Goal: Task Accomplishment & Management: Manage account settings

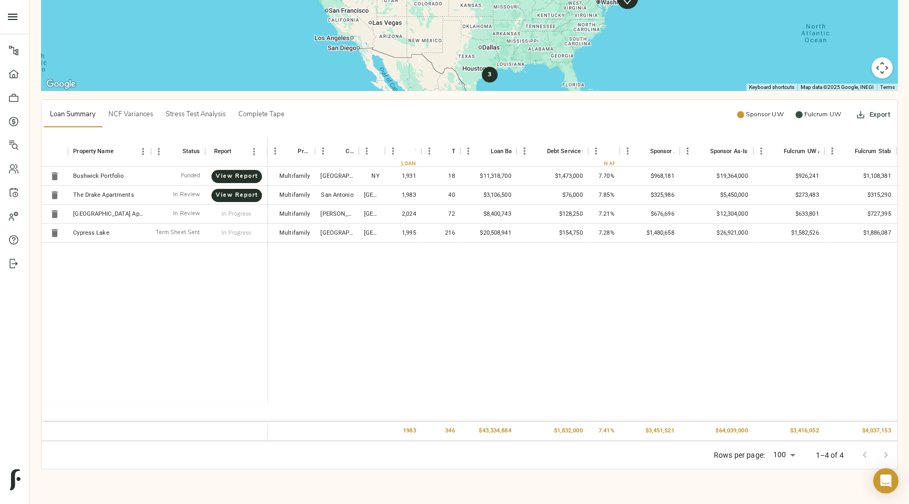
scroll to position [331, 0]
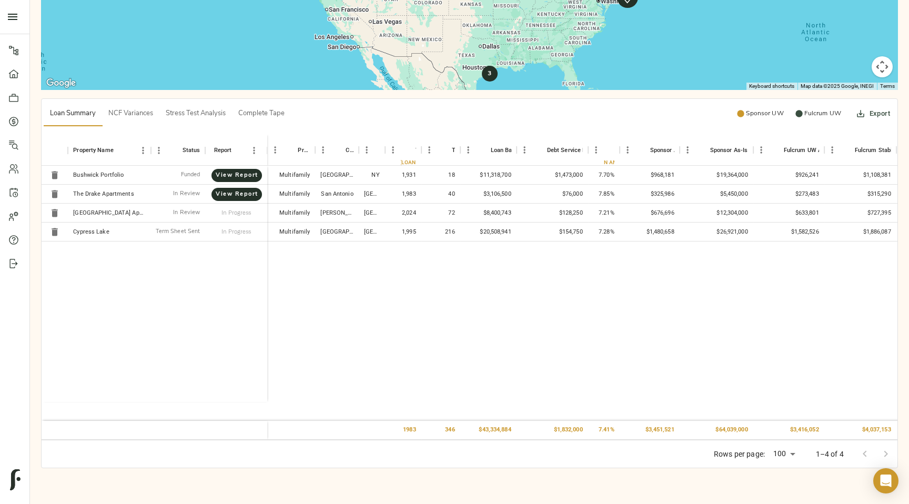
click at [137, 123] on button "NCF Variances" at bounding box center [130, 113] width 57 height 25
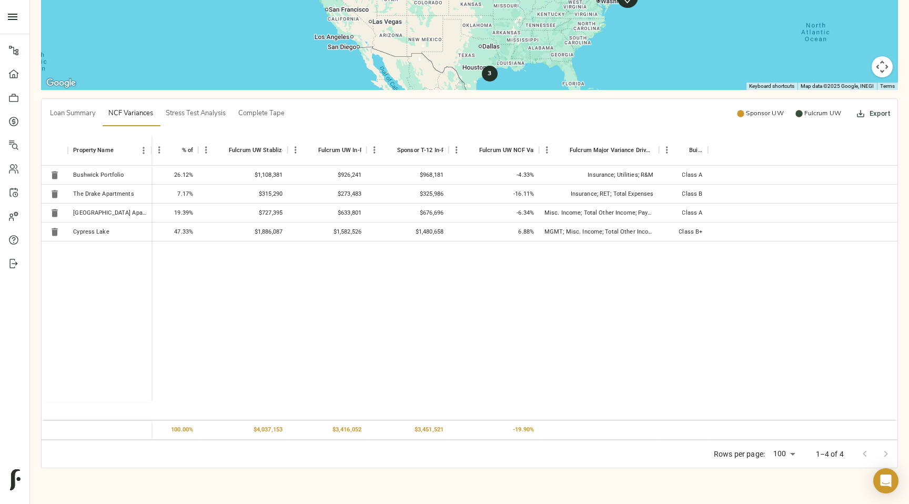
click at [192, 121] on button "Stress Test Analysis" at bounding box center [195, 113] width 73 height 25
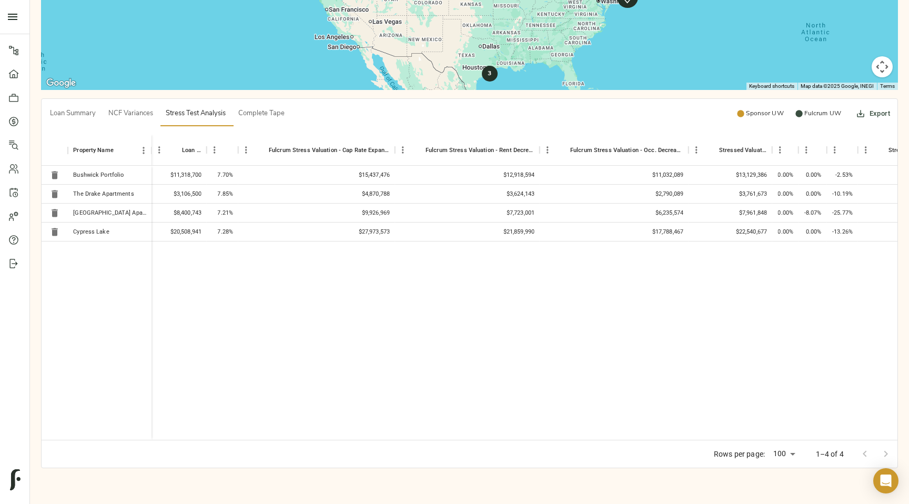
click at [260, 124] on button "Complete Tape" at bounding box center [261, 113] width 59 height 25
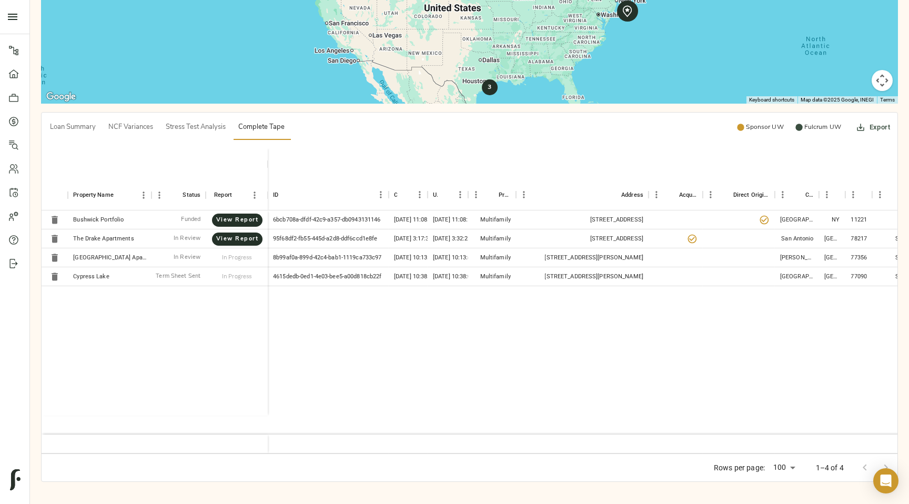
scroll to position [315, 0]
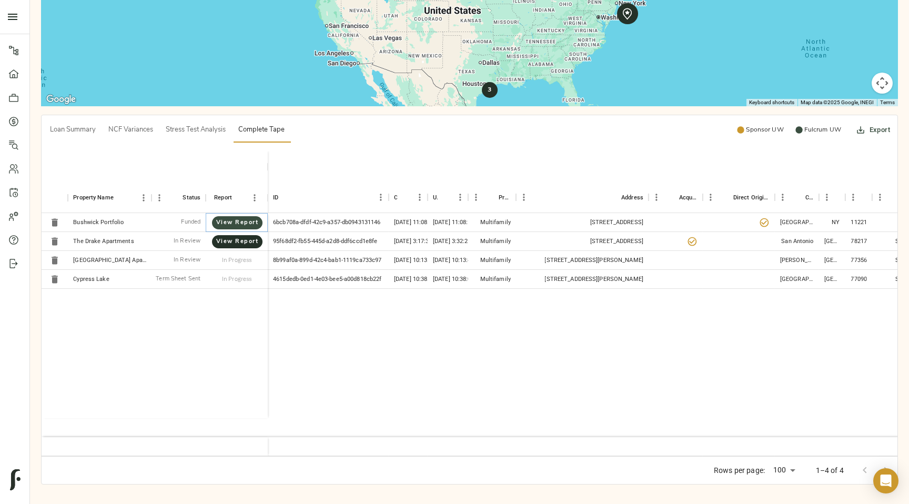
click at [244, 223] on span "View Report" at bounding box center [236, 223] width 29 height 10
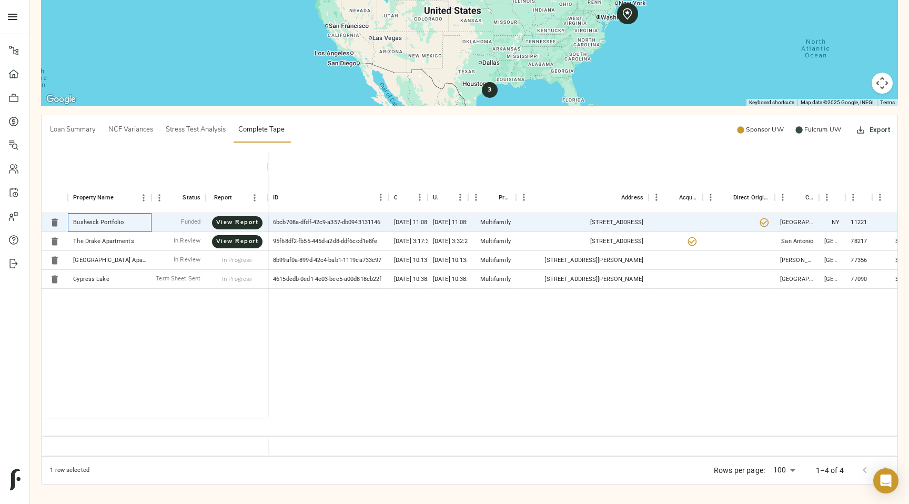
click at [93, 224] on div "Bushwick Portfolio" at bounding box center [98, 222] width 50 height 8
click at [223, 240] on span "View Report" at bounding box center [236, 242] width 29 height 10
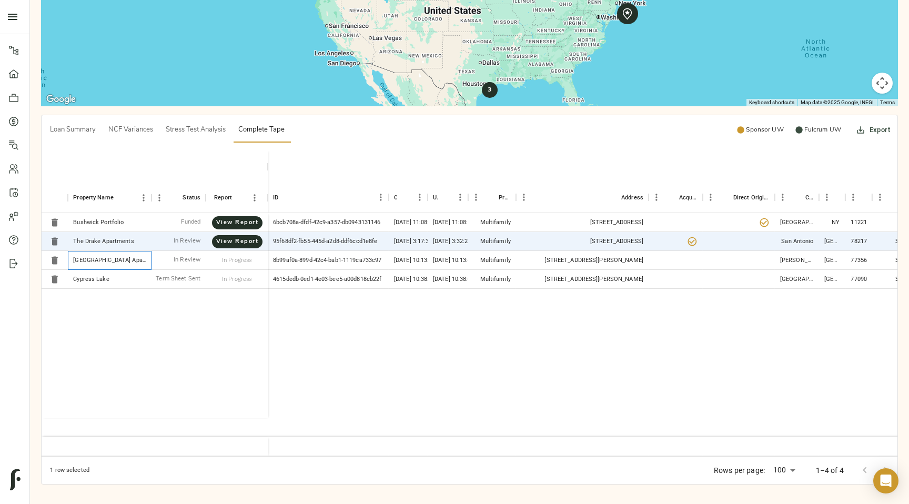
click at [119, 259] on div "Grand Monarch Apartments" at bounding box center [109, 260] width 73 height 8
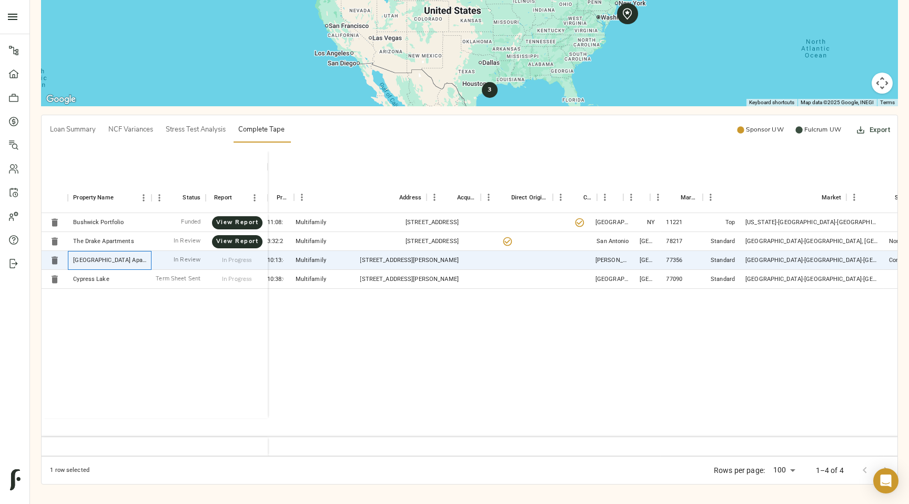
scroll to position [0, 0]
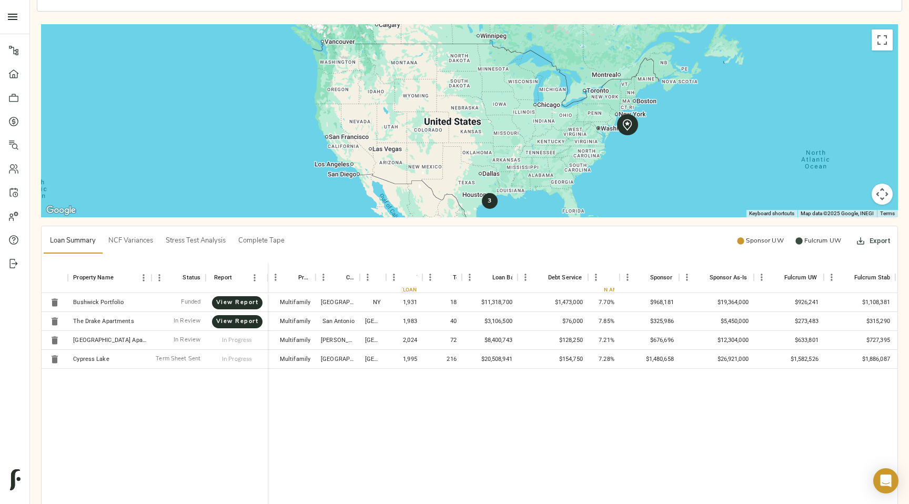
scroll to position [218, 0]
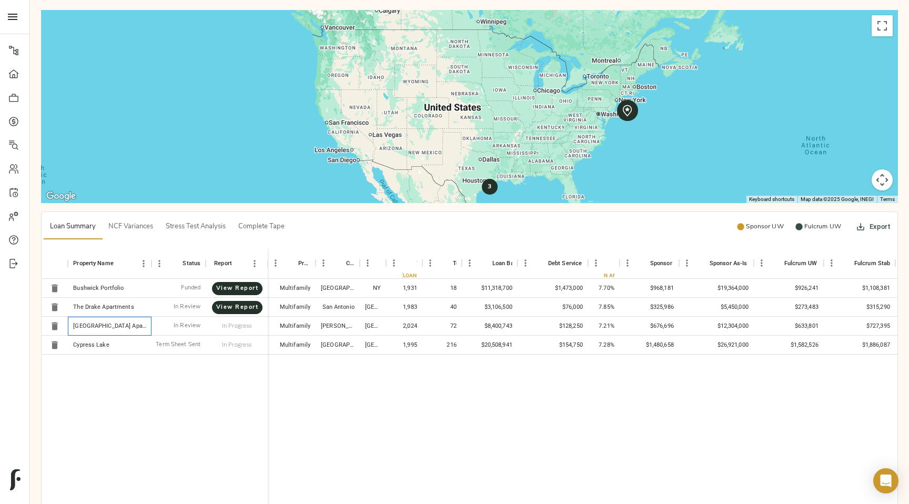
click at [95, 327] on div "Grand Monarch Apartments" at bounding box center [109, 326] width 73 height 8
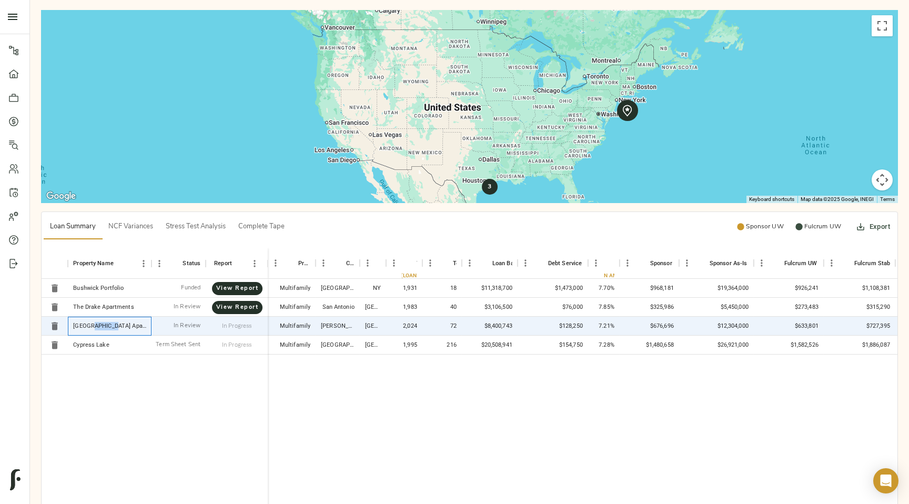
click at [95, 327] on div "Grand Monarch Apartments" at bounding box center [109, 326] width 73 height 8
click at [12, 79] on icon at bounding box center [13, 74] width 11 height 11
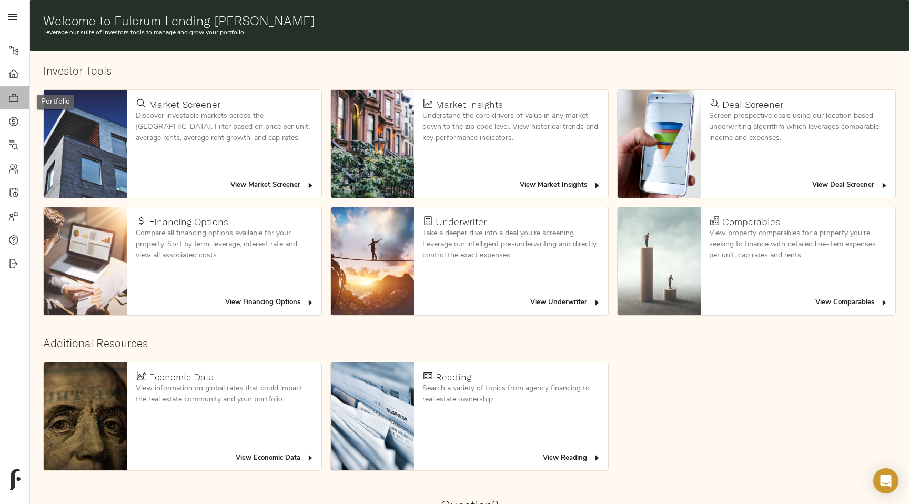
click at [12, 100] on icon at bounding box center [13, 98] width 11 height 11
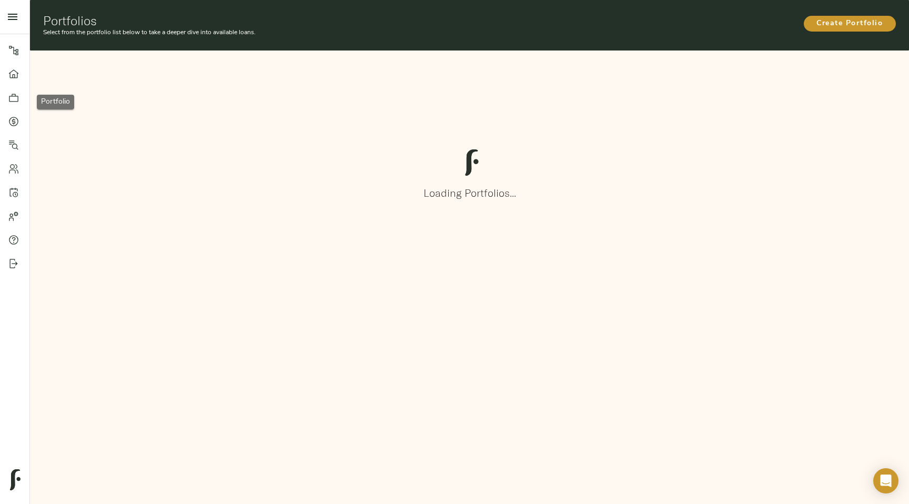
click at [15, 119] on icon at bounding box center [13, 121] width 11 height 11
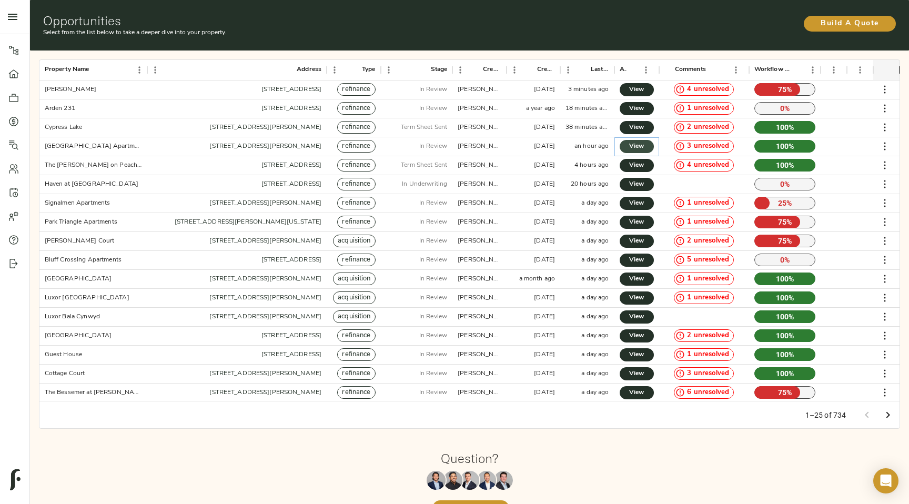
click at [635, 150] on span "View" at bounding box center [636, 146] width 13 height 11
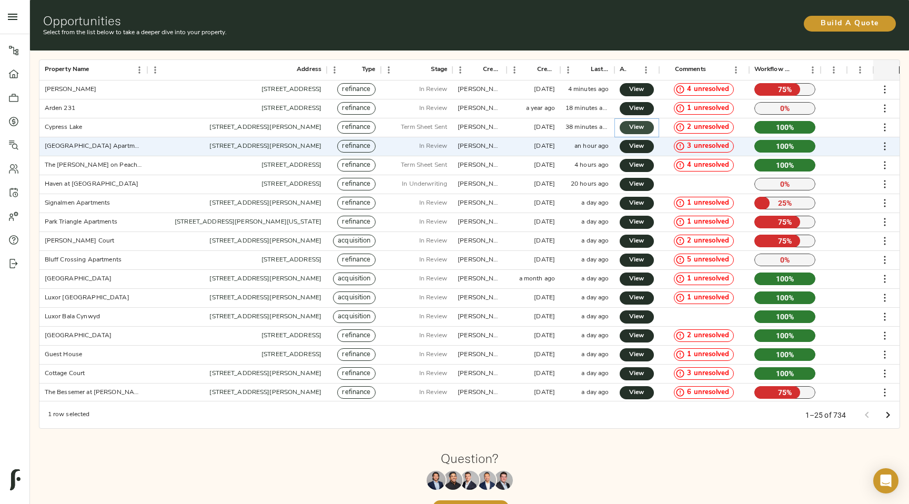
click at [637, 126] on span "View" at bounding box center [636, 127] width 13 height 11
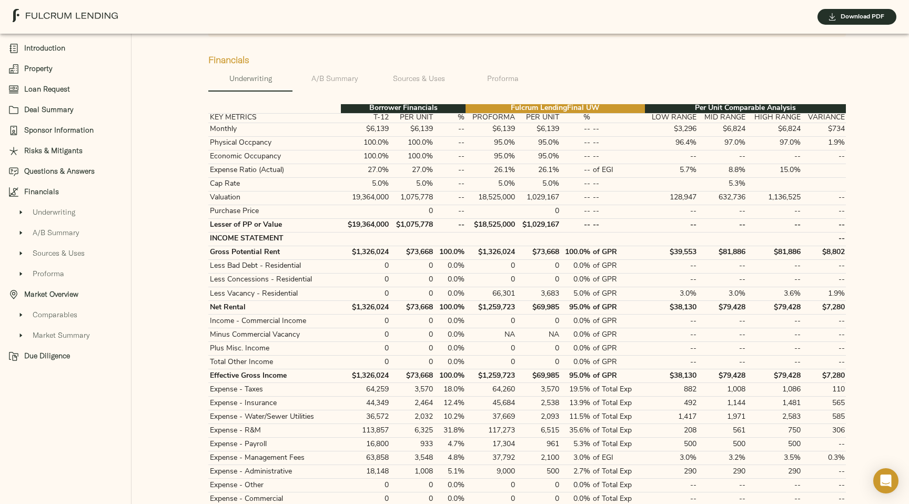
scroll to position [2049, 0]
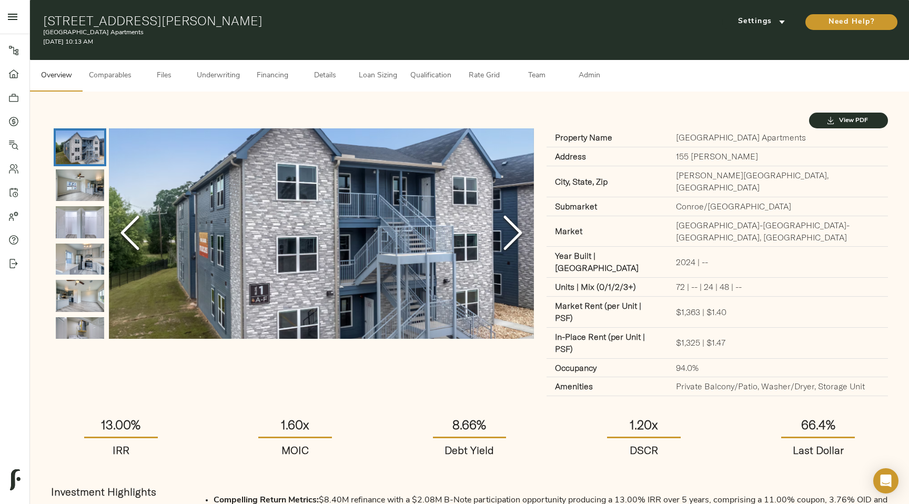
click at [111, 76] on span "Comparables" at bounding box center [110, 75] width 43 height 13
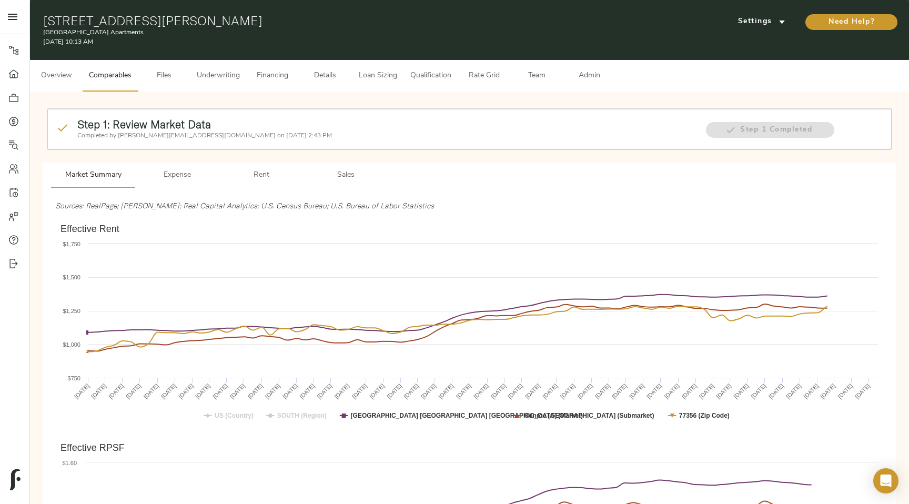
click at [253, 177] on span "Rent" at bounding box center [262, 175] width 72 height 13
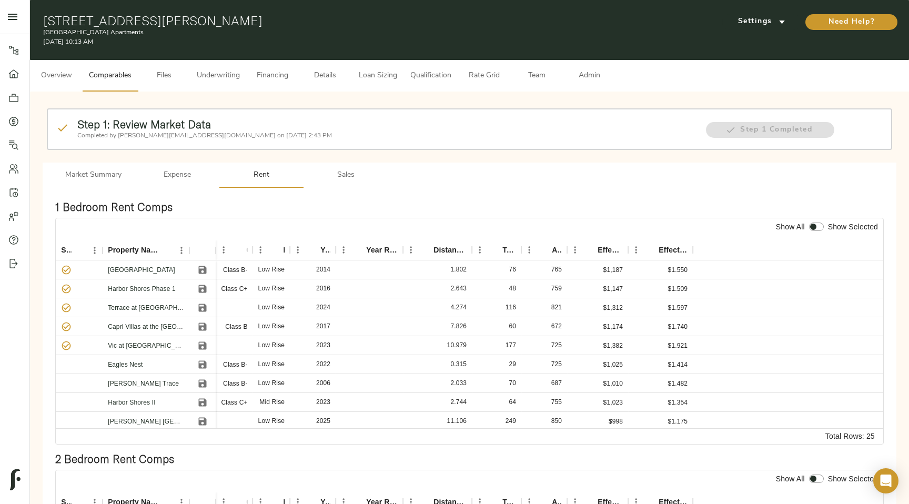
click at [346, 179] on span "Sales" at bounding box center [346, 175] width 72 height 13
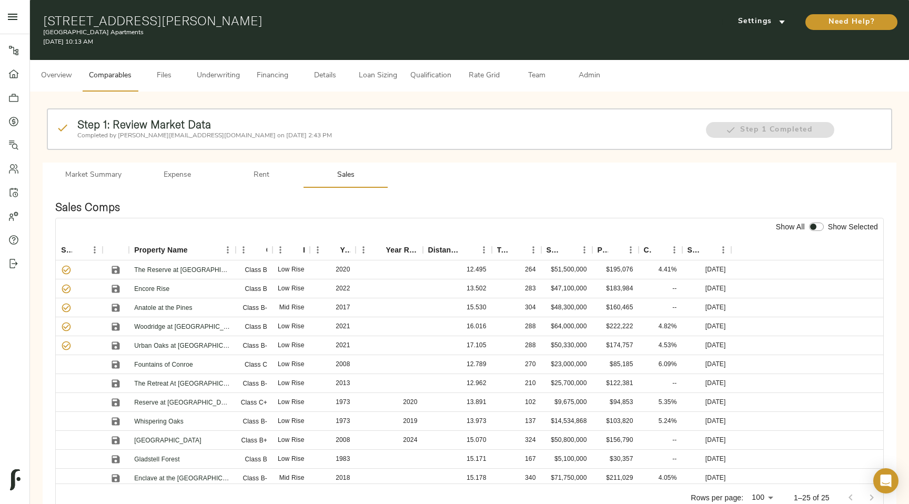
click at [291, 88] on button "Financing" at bounding box center [272, 76] width 53 height 32
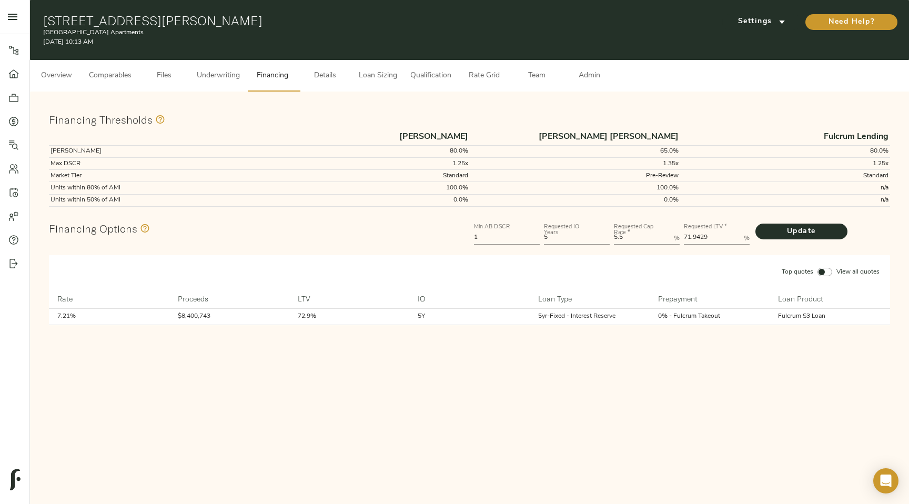
click at [323, 85] on button "Details" at bounding box center [325, 76] width 53 height 32
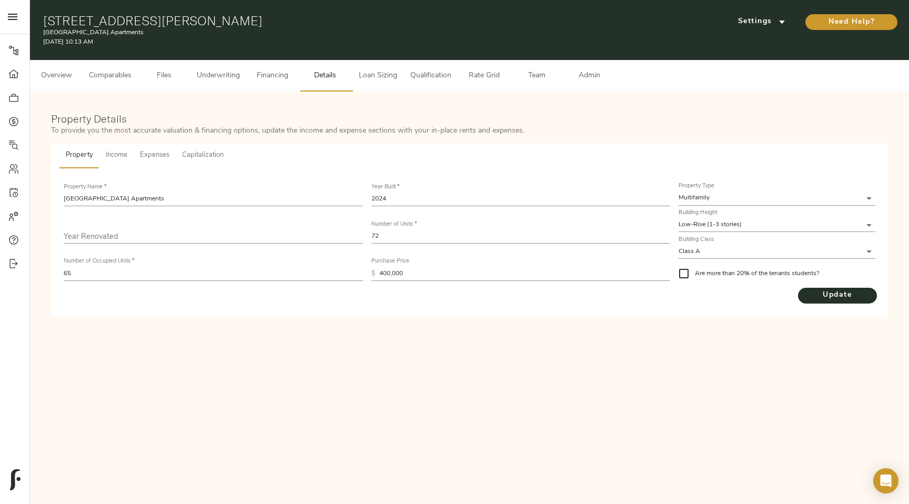
click at [375, 84] on button "Loan Sizing" at bounding box center [377, 76] width 53 height 32
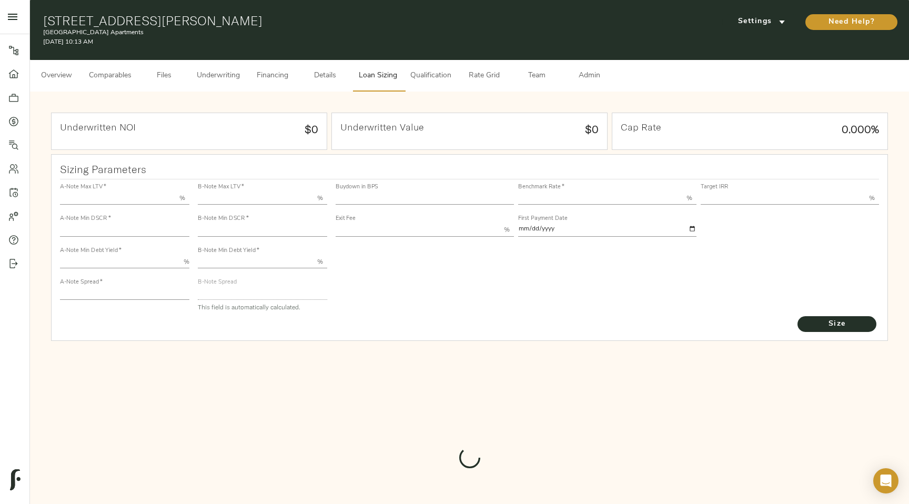
type input "55.000"
type input "1.4"
type input "10.00"
type input "220"
type input "80.000"
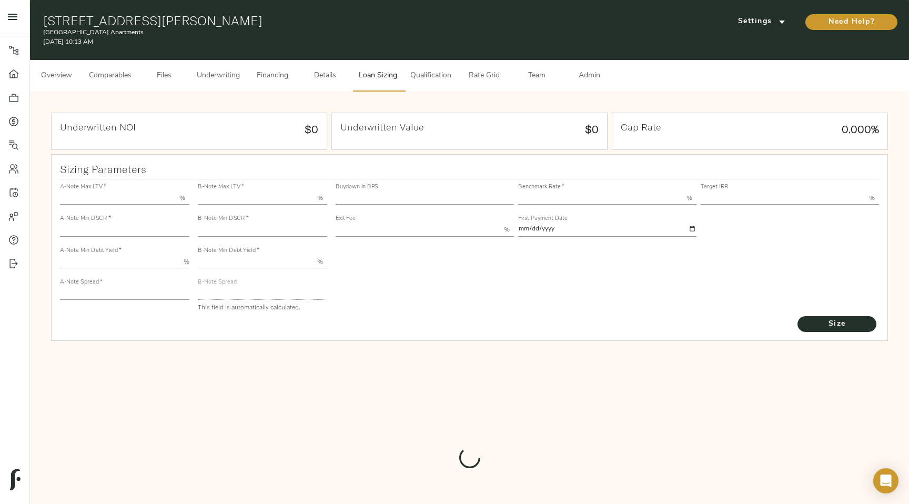
type input "1.0475"
type input "2.00"
type input "721.5115643046692"
type input "15"
type input "3.76"
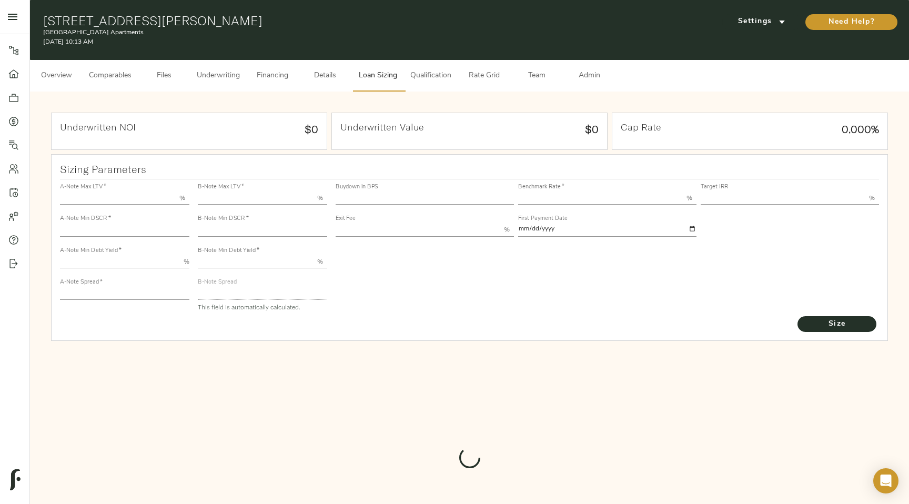
type input "13.00"
type input "1.00"
type input "2025-09-01"
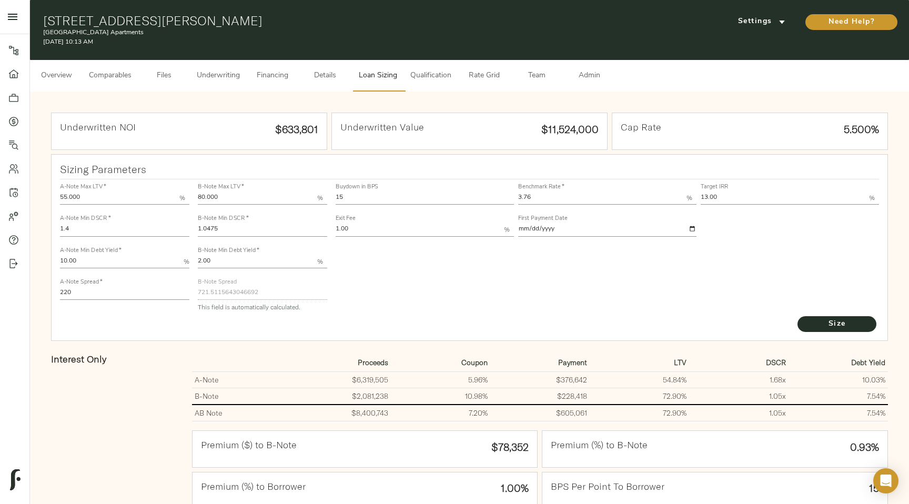
click at [429, 78] on span "Qualification" at bounding box center [430, 75] width 41 height 13
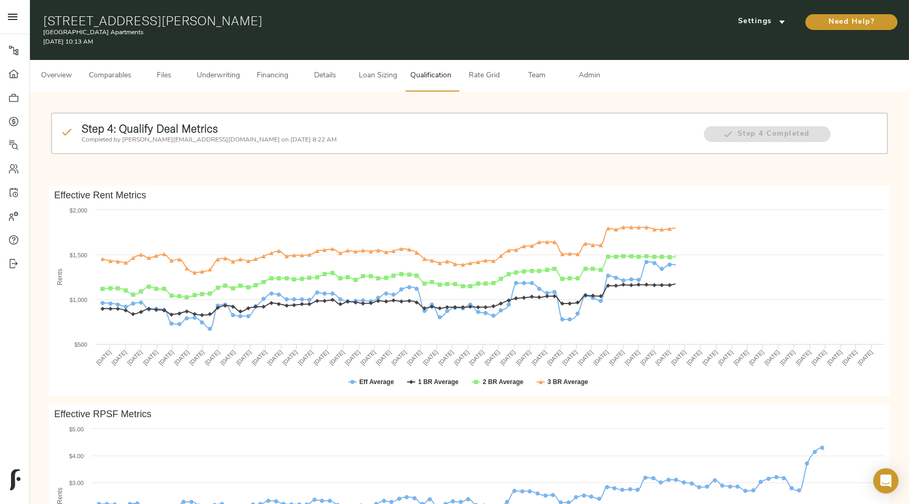
click at [486, 82] on span "Rate Grid" at bounding box center [484, 75] width 40 height 13
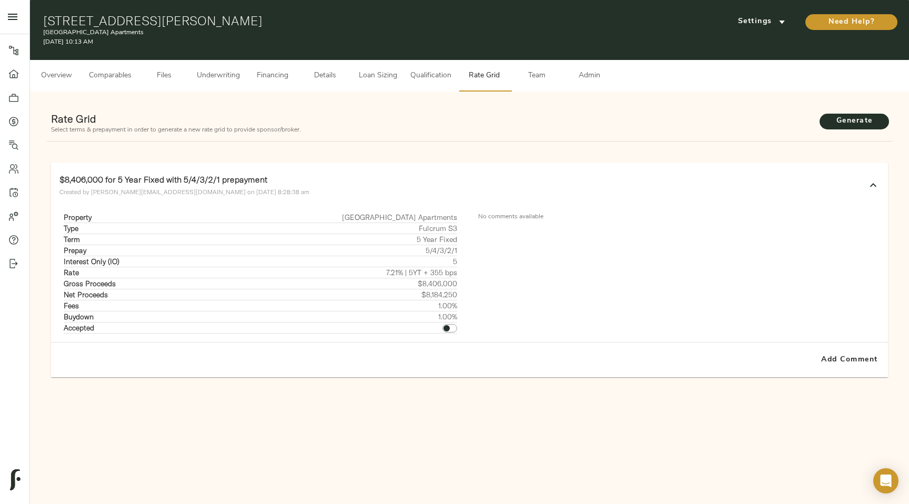
click at [533, 82] on span "Team" at bounding box center [536, 75] width 40 height 13
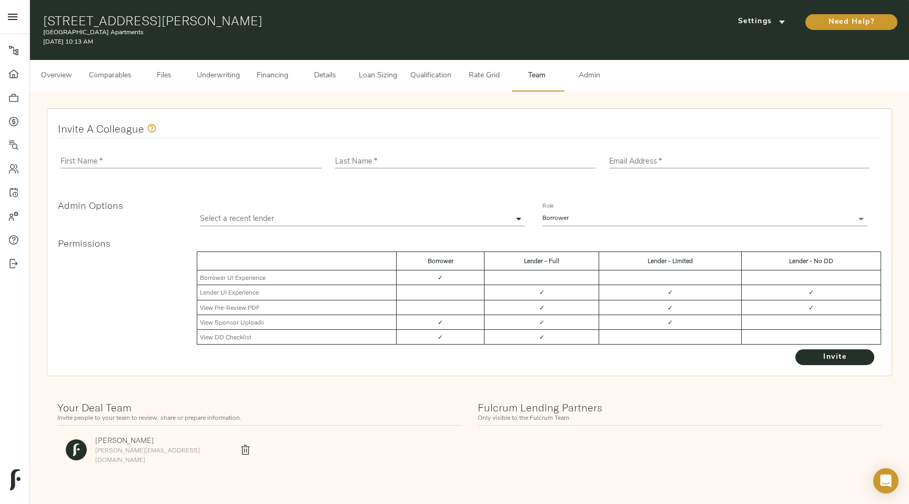
click at [580, 82] on span "Admin" at bounding box center [589, 75] width 40 height 13
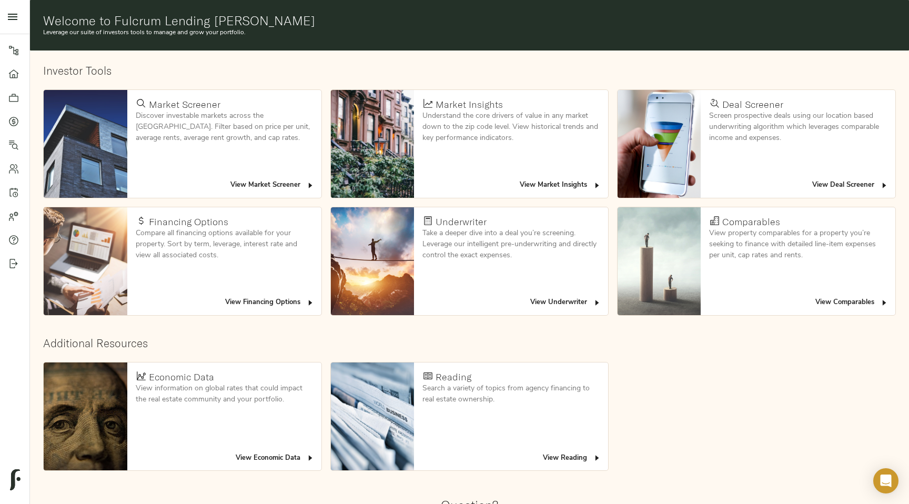
click at [820, 187] on span "View Deal Screener" at bounding box center [850, 185] width 76 height 12
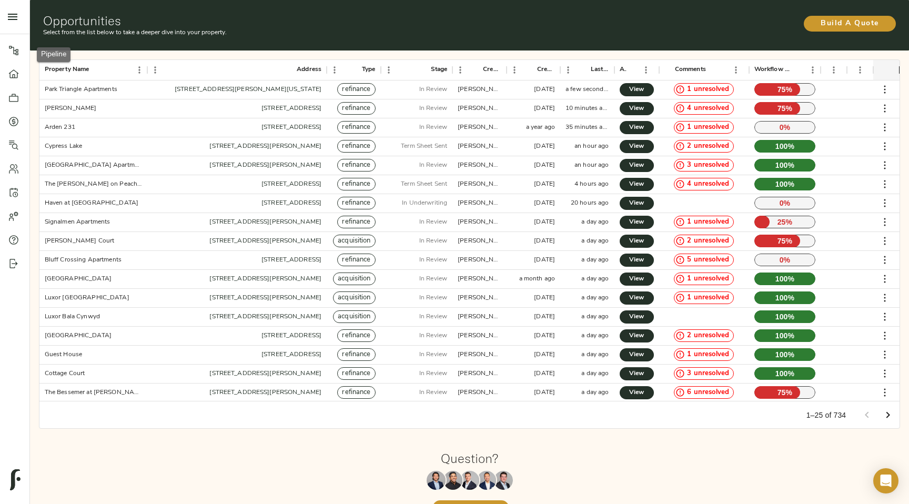
click at [6, 53] on link "Pipeline" at bounding box center [14, 50] width 29 height 24
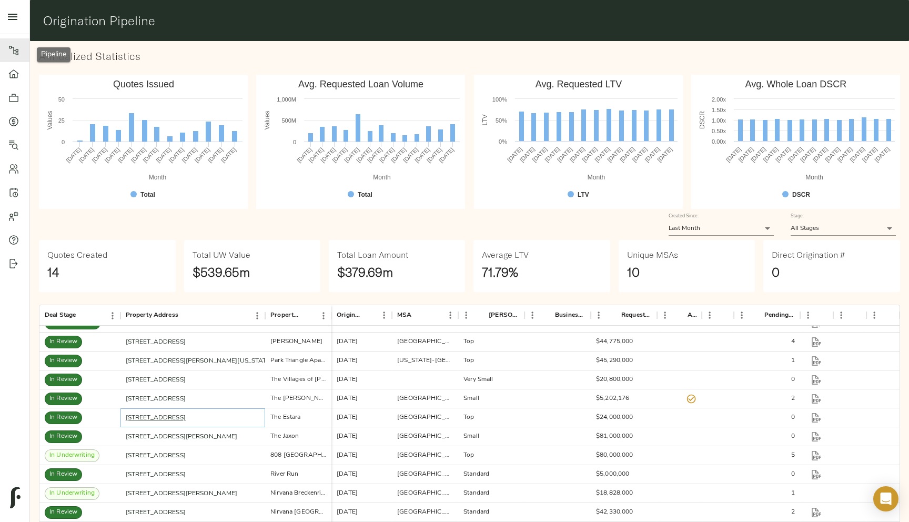
click at [186, 417] on link "11321 Woodmeadow Pkwy, Dallas, TX 75228" at bounding box center [156, 417] width 60 height 6
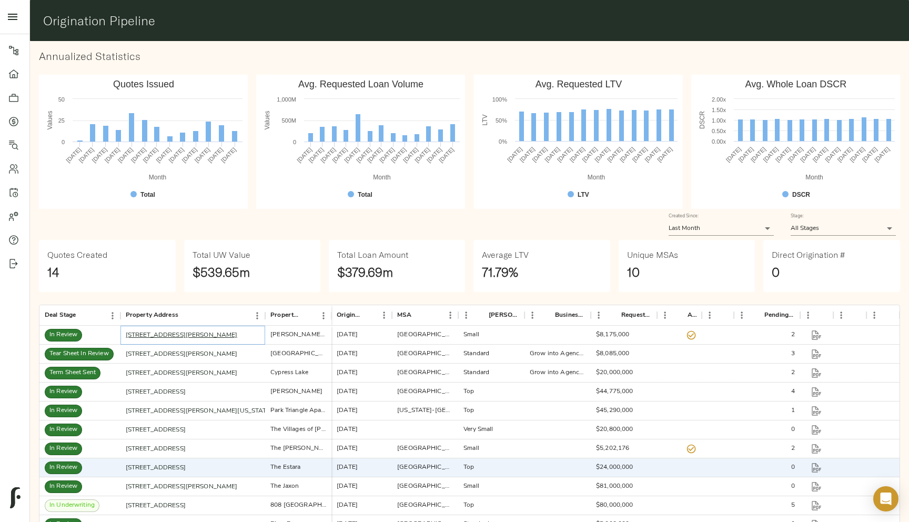
click at [178, 335] on link "1111 Kennedy Ct, Titusville, FL 32780" at bounding box center [182, 335] width 112 height 6
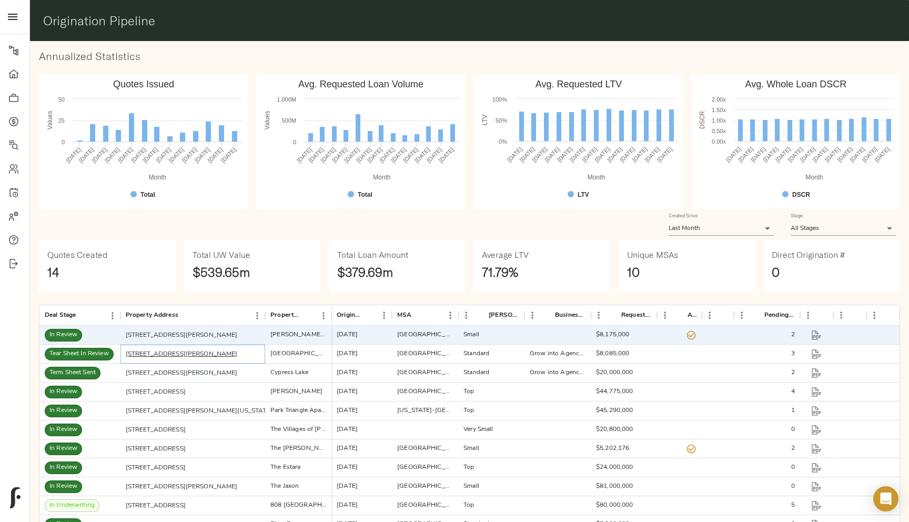
click at [216, 354] on link "155 Plez Morgan, Montgomery, TX 77356" at bounding box center [182, 354] width 112 height 6
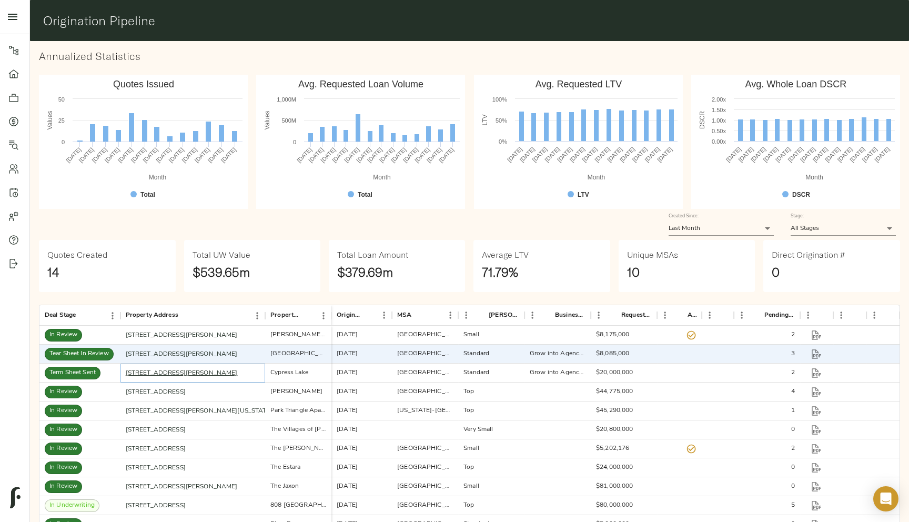
click at [195, 376] on link "555 Butterfield Rd, Houston, TX 77090" at bounding box center [182, 373] width 112 height 6
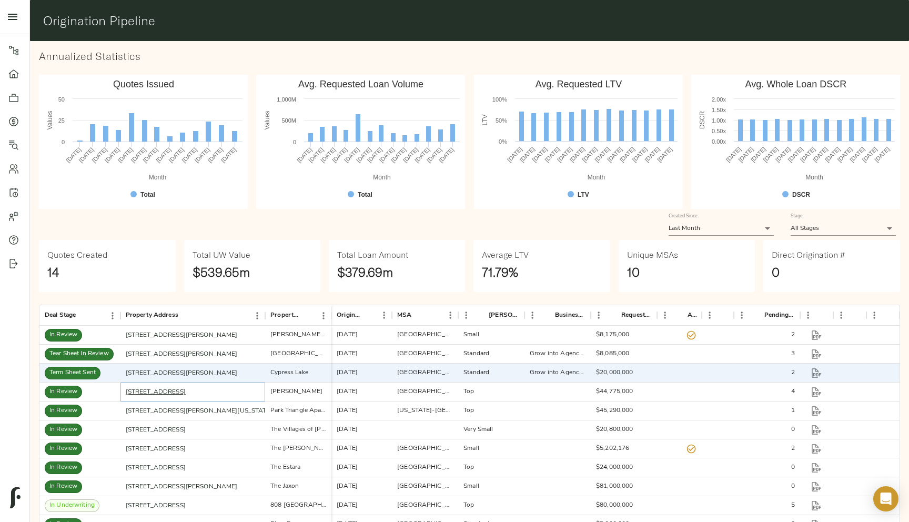
click at [163, 393] on link "850 N Azusa Ave, Azusa, CA 91702" at bounding box center [156, 392] width 60 height 6
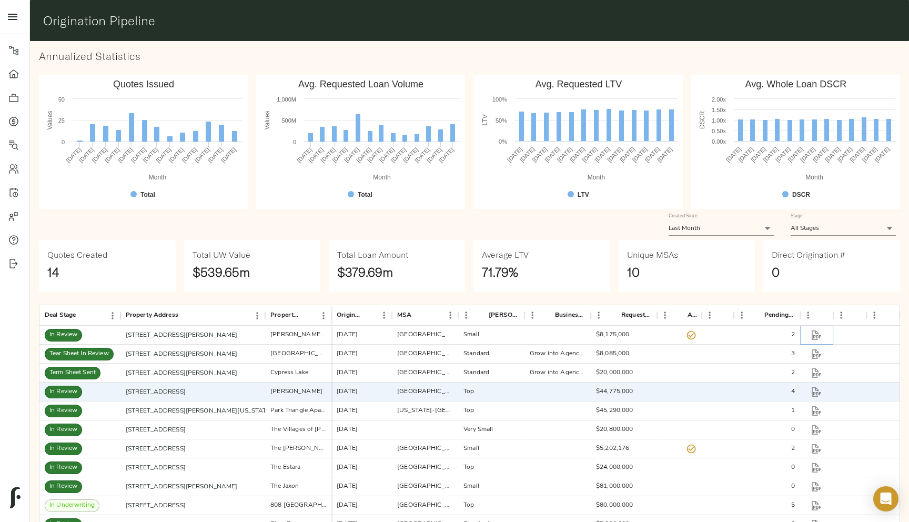
click at [817, 333] on icon "button" at bounding box center [816, 335] width 11 height 11
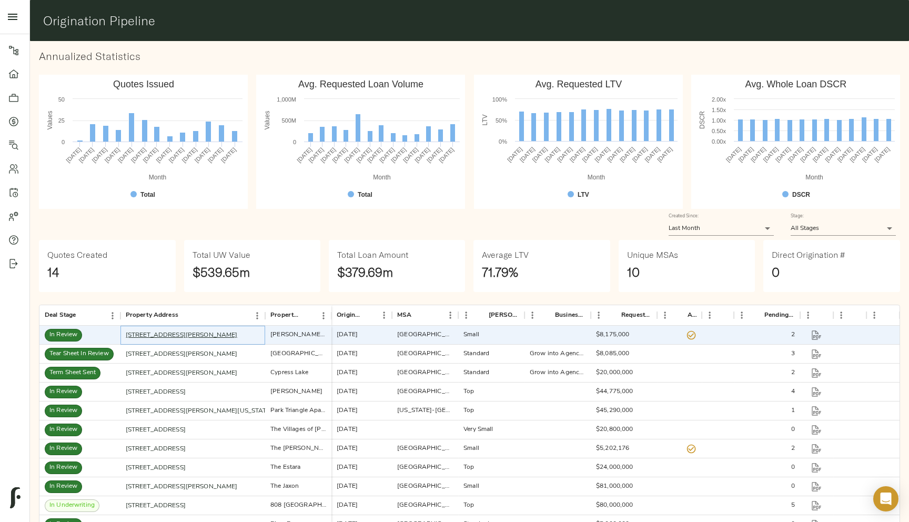
click at [211, 336] on link "1111 Kennedy Ct, Titusville, FL 32780" at bounding box center [182, 335] width 112 height 6
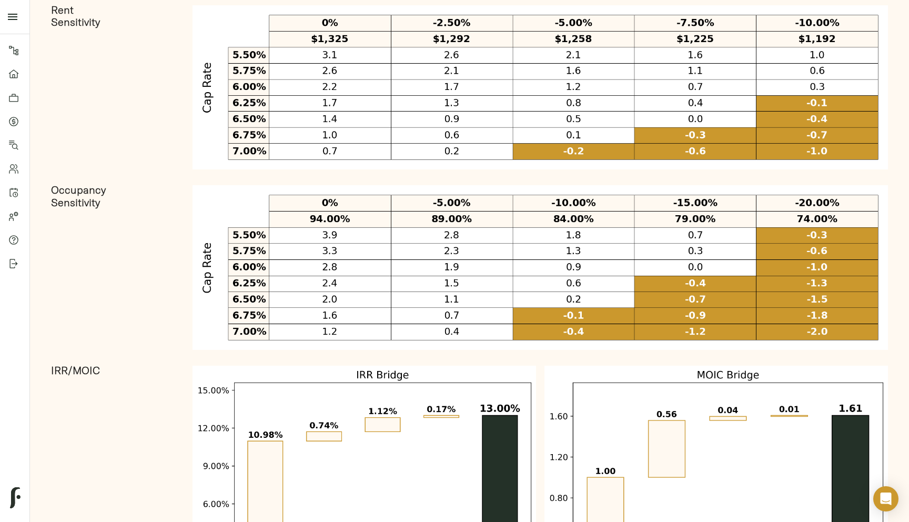
scroll to position [1557, 0]
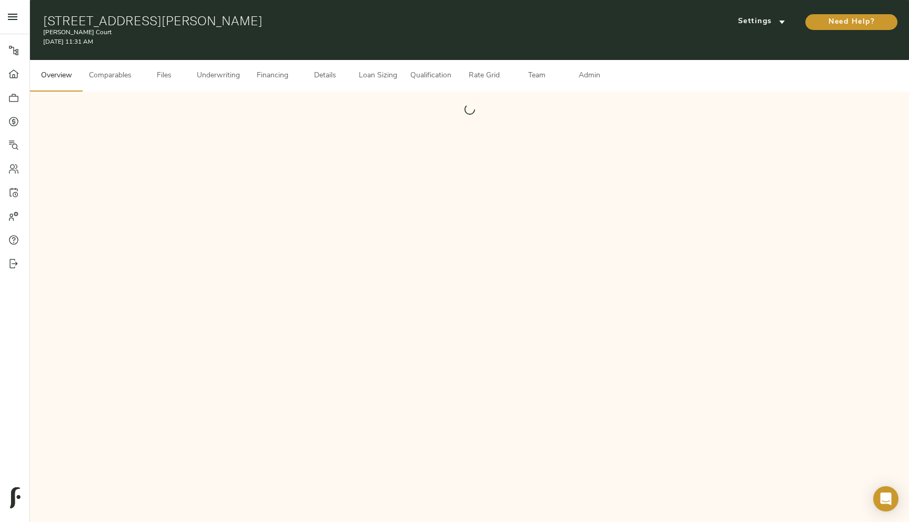
click at [587, 80] on span "Admin" at bounding box center [589, 75] width 40 height 13
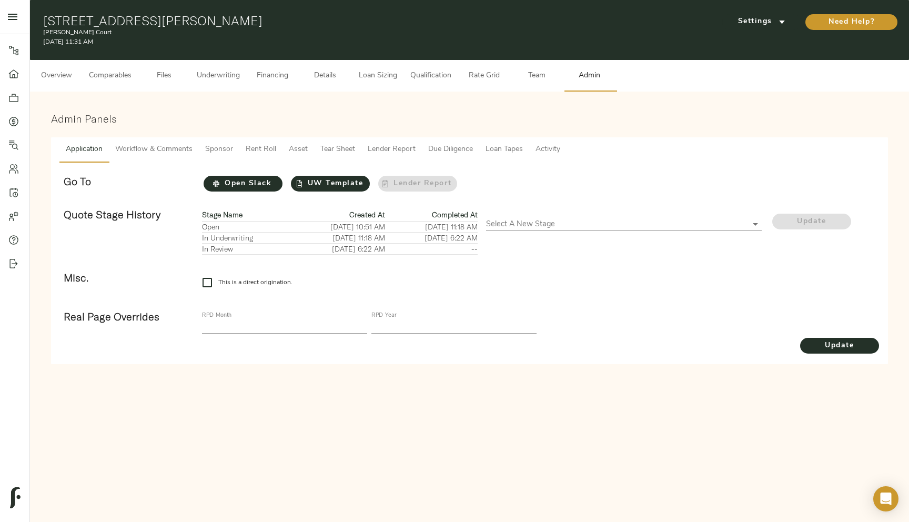
click at [349, 148] on span "Tear Sheet" at bounding box center [337, 149] width 35 height 13
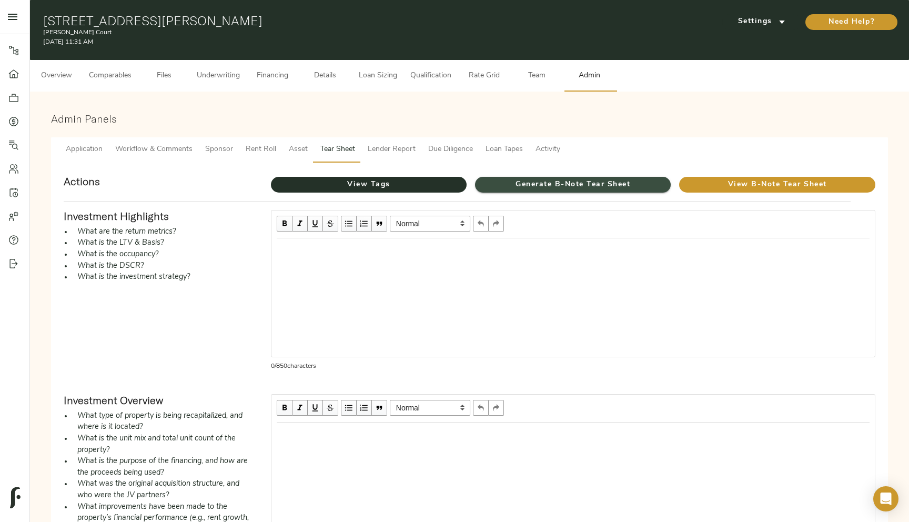
click at [539, 186] on span "Generate B-Note Tear Sheet" at bounding box center [573, 184] width 196 height 13
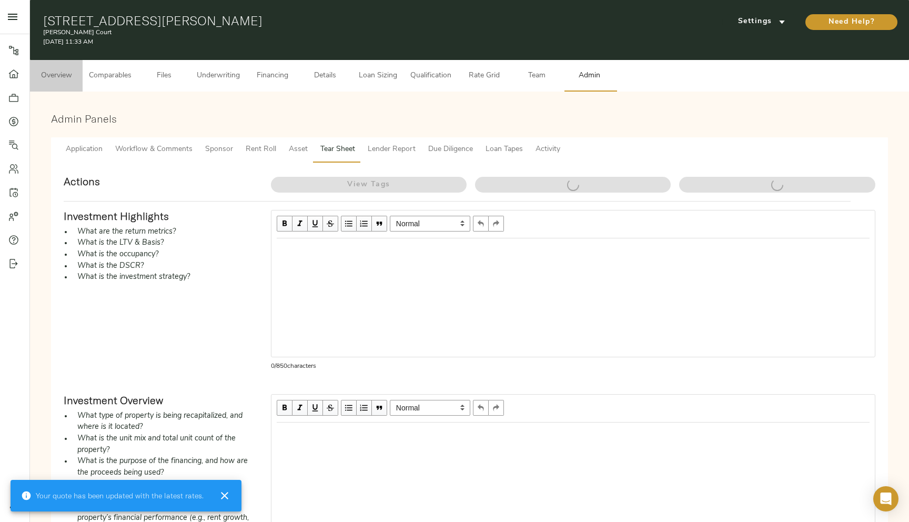
click at [65, 79] on span "Overview" at bounding box center [56, 75] width 40 height 13
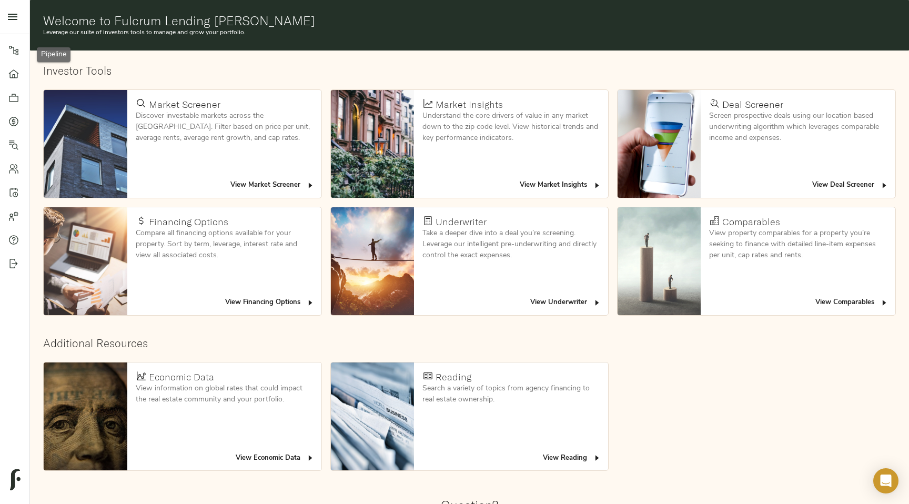
click at [17, 53] on icon at bounding box center [13, 50] width 9 height 9
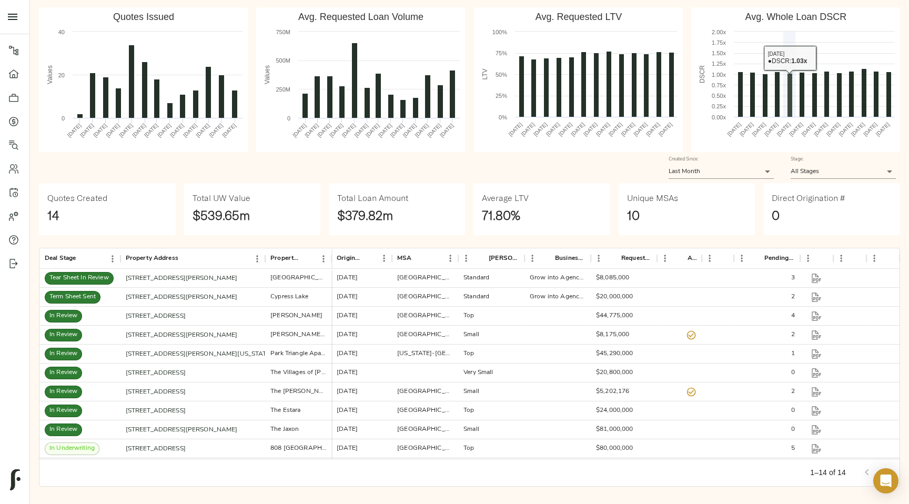
scroll to position [69, 0]
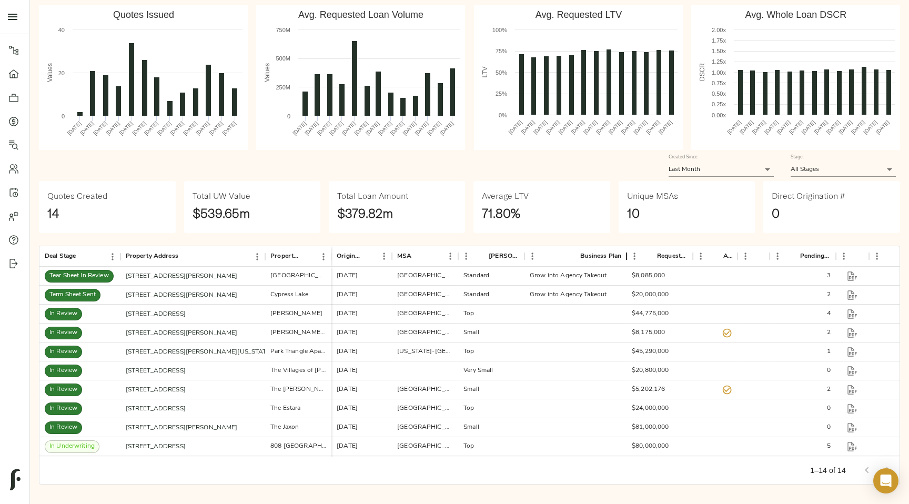
drag, startPoint x: 592, startPoint y: 257, endPoint x: 627, endPoint y: 261, distance: 36.0
click at [627, 261] on div "Business Plan" at bounding box center [626, 256] width 13 height 21
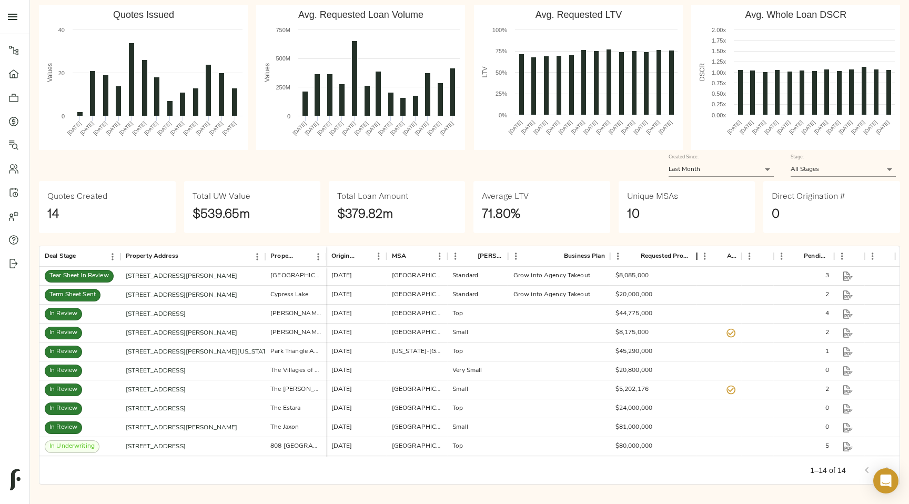
drag, startPoint x: 672, startPoint y: 255, endPoint x: 698, endPoint y: 255, distance: 25.8
click at [698, 255] on div "Requested Proceeds" at bounding box center [696, 256] width 13 height 21
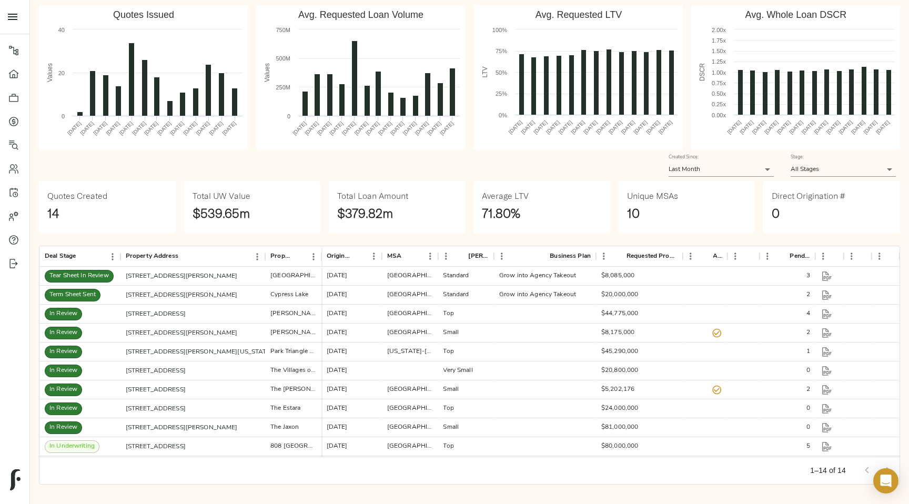
click at [594, 256] on div "Business Plan" at bounding box center [596, 256] width 13 height 21
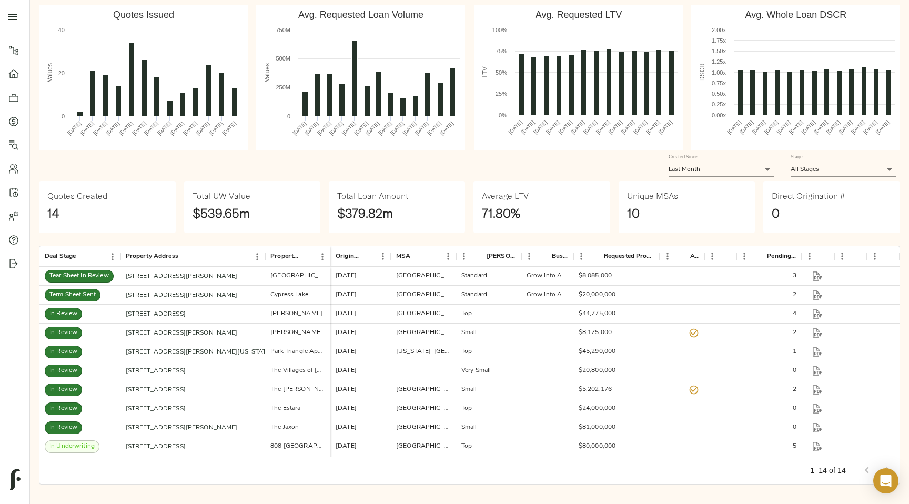
click at [572, 256] on div "Business Plan" at bounding box center [573, 256] width 13 height 21
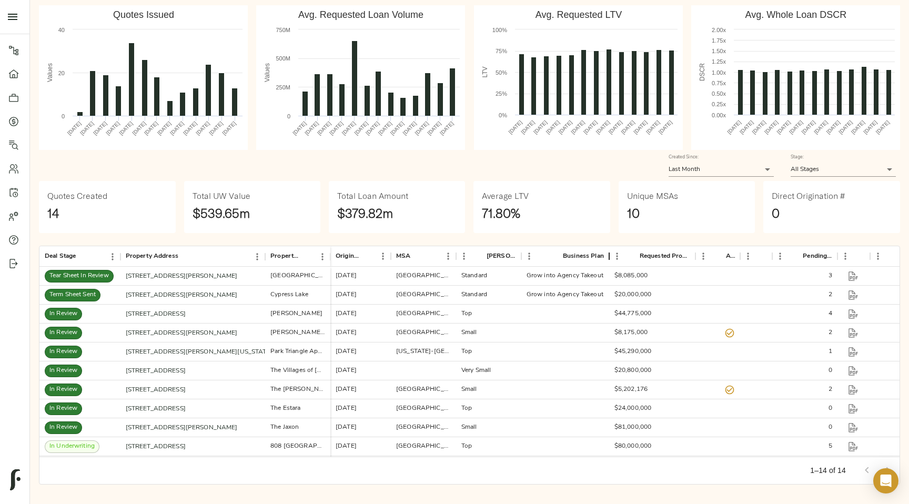
drag, startPoint x: 572, startPoint y: 256, endPoint x: 607, endPoint y: 253, distance: 35.4
click at [607, 253] on div "Business Plan" at bounding box center [609, 256] width 13 height 21
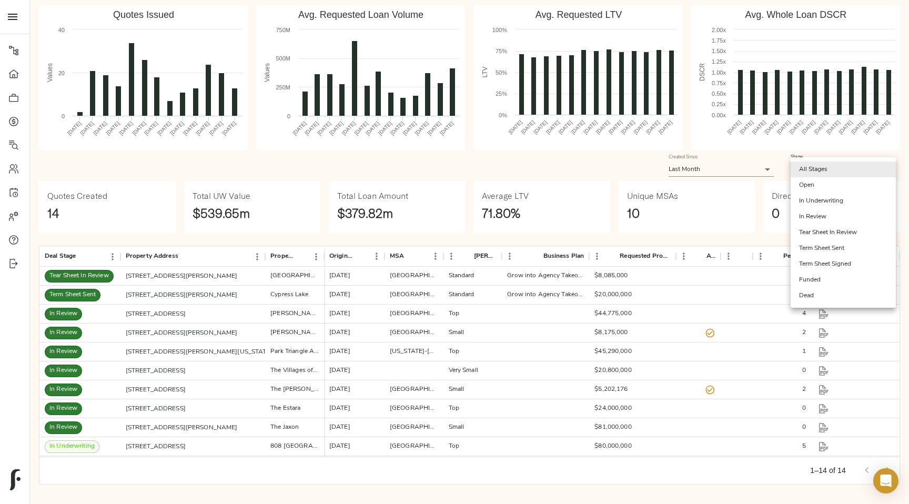
click at [885, 170] on body "Fulcrum Lending Pipeline Dashboard Portfolio Quotes Search Users Activity Accou…" at bounding box center [454, 217] width 909 height 573
click at [857, 235] on li "Tear Sheet In Review" at bounding box center [842, 233] width 105 height 16
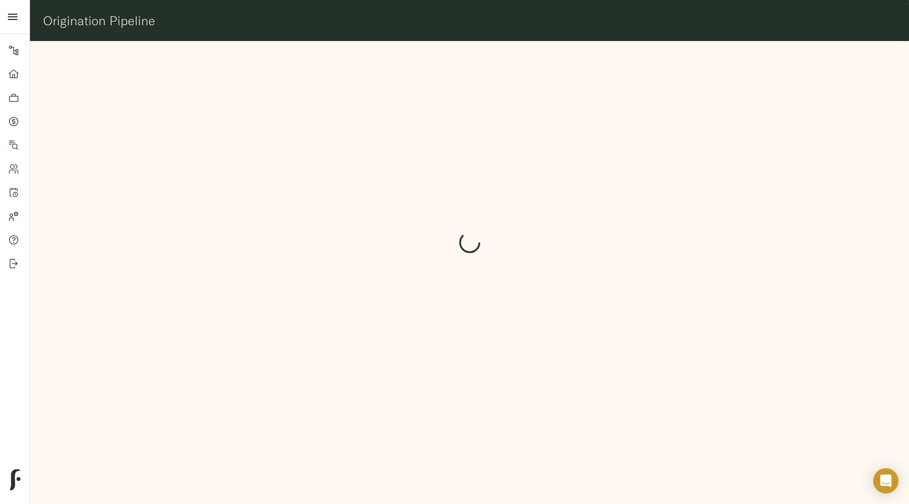
scroll to position [0, 0]
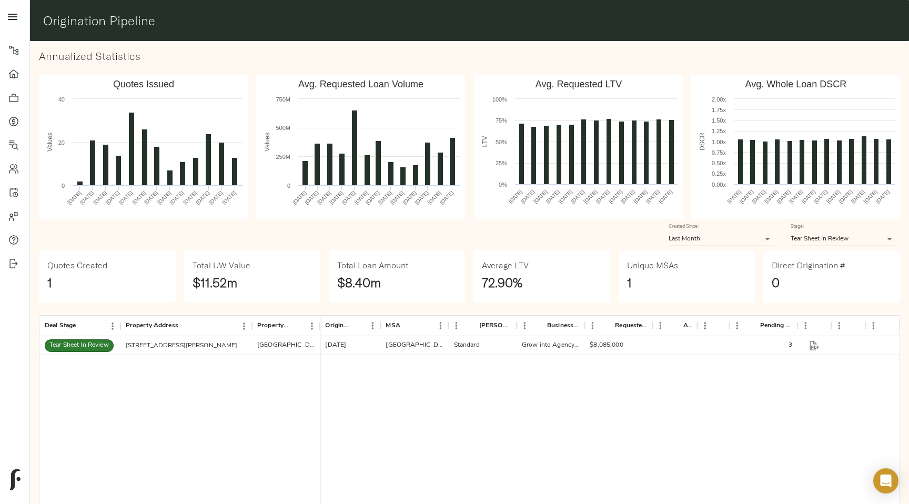
click at [866, 240] on body "Fulcrum Lending Pipeline Dashboard Portfolio Quotes Search Users Activity Accou…" at bounding box center [454, 286] width 909 height 573
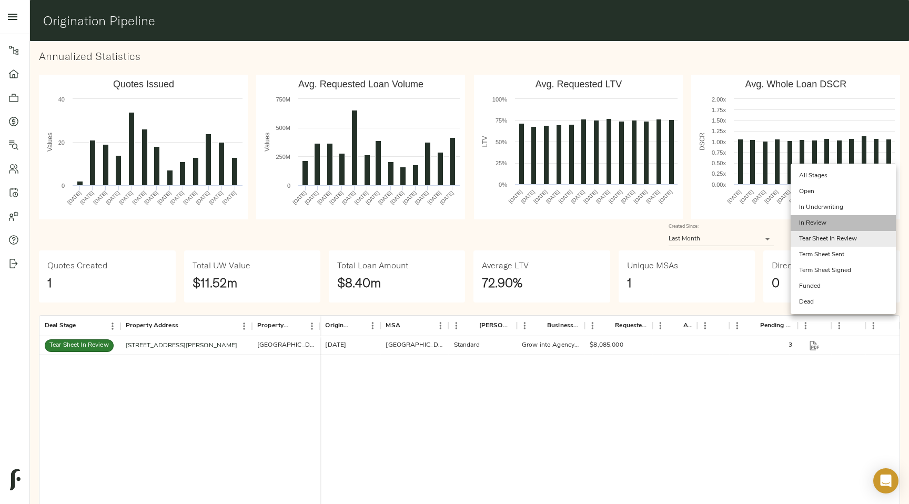
click at [863, 225] on li "In Review" at bounding box center [842, 223] width 105 height 16
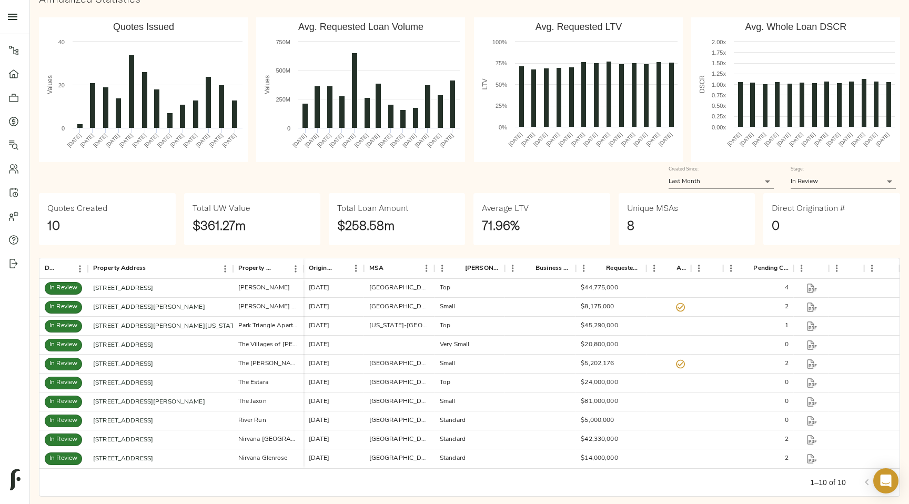
scroll to position [69, 0]
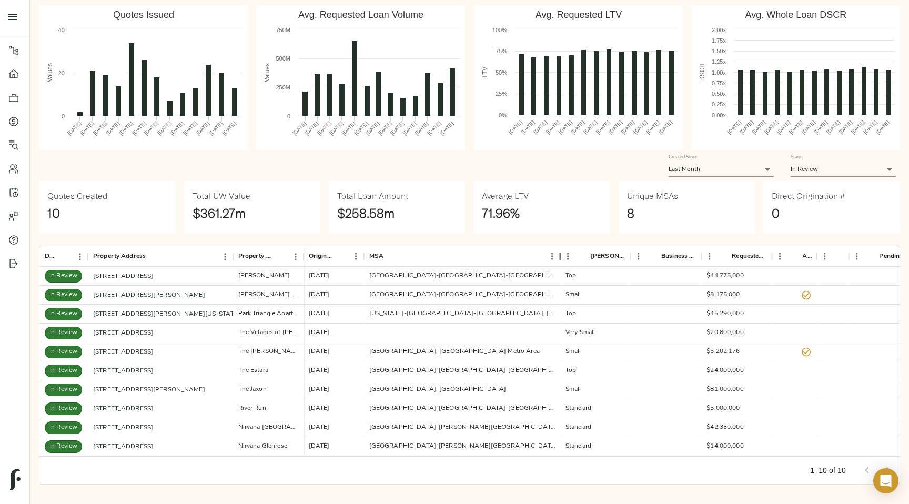
drag, startPoint x: 432, startPoint y: 258, endPoint x: 558, endPoint y: 271, distance: 126.3
click at [558, 271] on div "Deal Stage Property Address Property Name Origination Date MSA Freddie Market T…" at bounding box center [469, 350] width 860 height 209
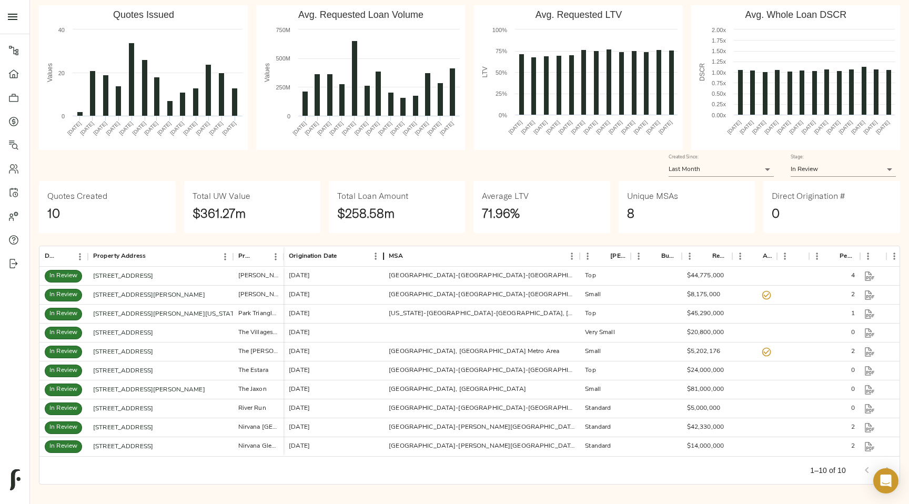
drag, startPoint x: 344, startPoint y: 258, endPoint x: 384, endPoint y: 258, distance: 39.4
click at [384, 258] on div "Origination Date" at bounding box center [383, 256] width 13 height 21
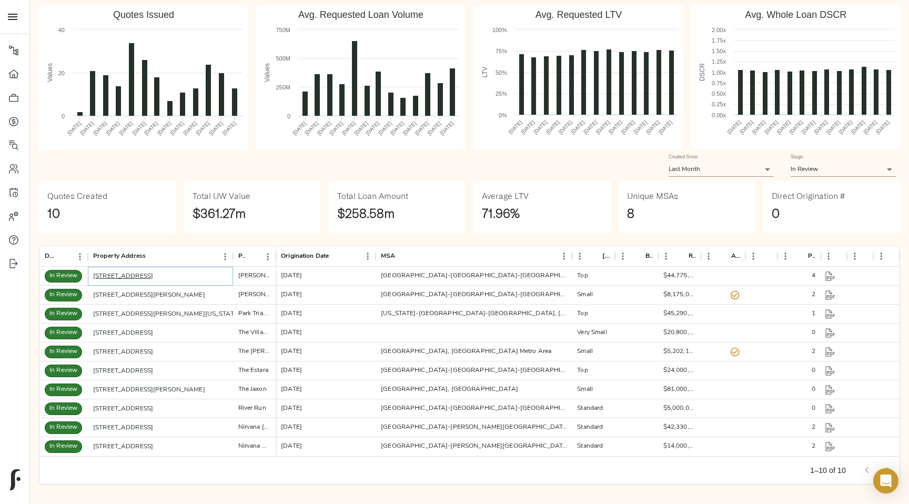
click at [153, 279] on link "850 N Azusa Ave, Azusa, CA 91702" at bounding box center [123, 276] width 60 height 6
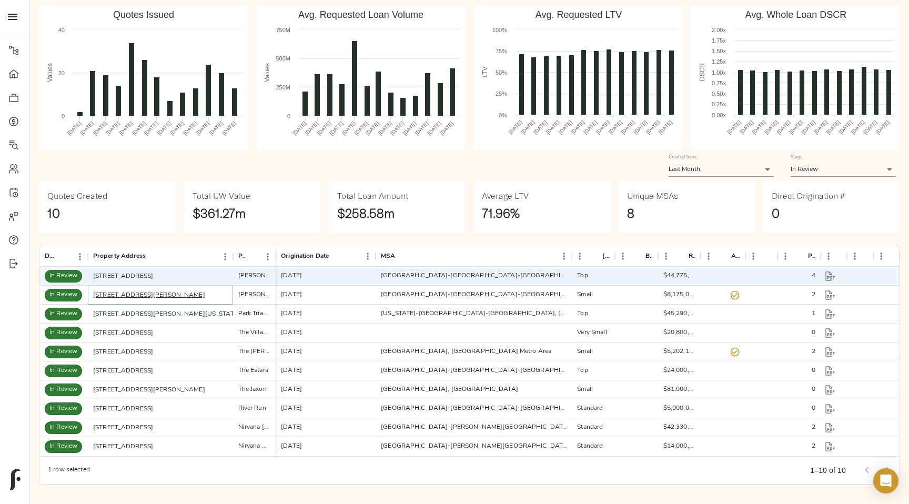
click at [148, 294] on link "1111 Kennedy Ct, Titusville, FL 32780" at bounding box center [149, 295] width 112 height 6
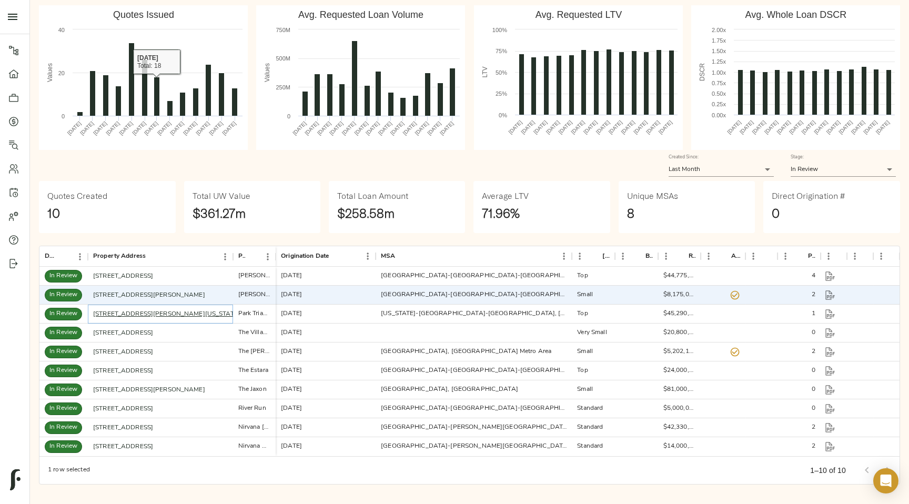
click at [150, 312] on link "1375 Kenyon St NW, Washington, DC 20010" at bounding box center [166, 314] width 147 height 6
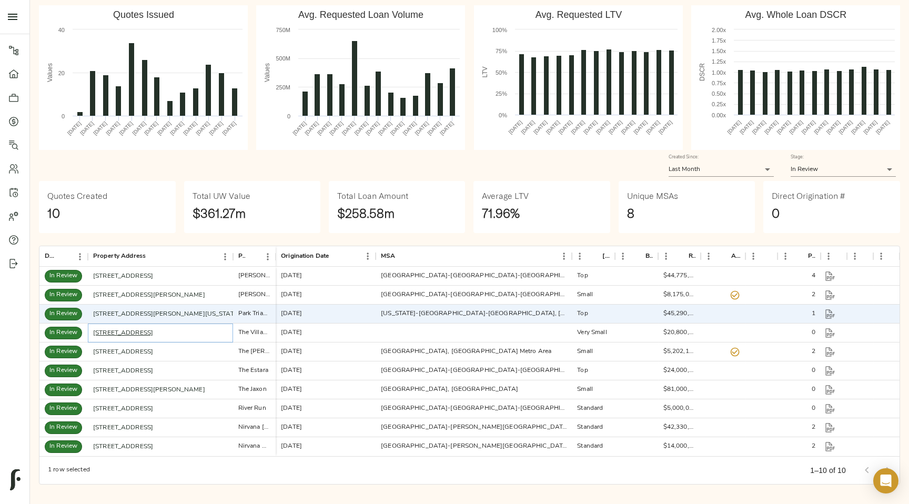
click at [153, 331] on link "522 Regency Cir, Richmond, KY 40475" at bounding box center [123, 333] width 60 height 6
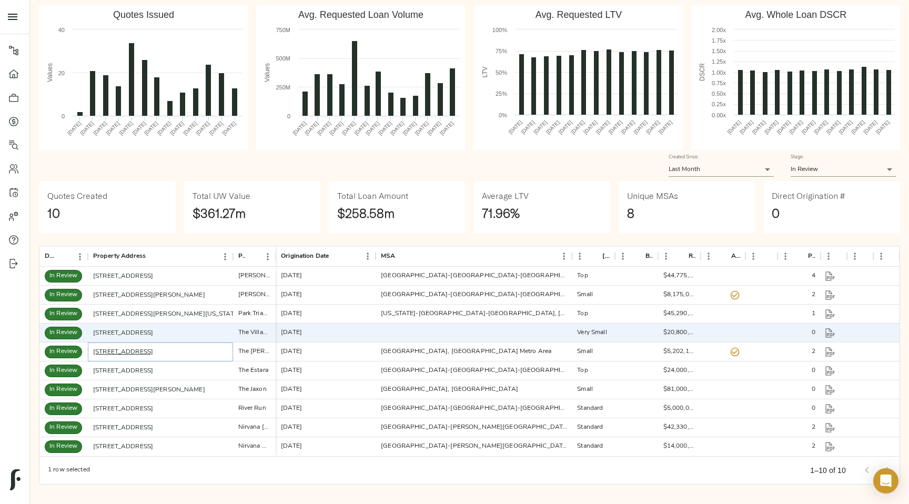
click at [142, 354] on link "113 Magnolia Ln, Longview, TX 75605" at bounding box center [123, 352] width 60 height 6
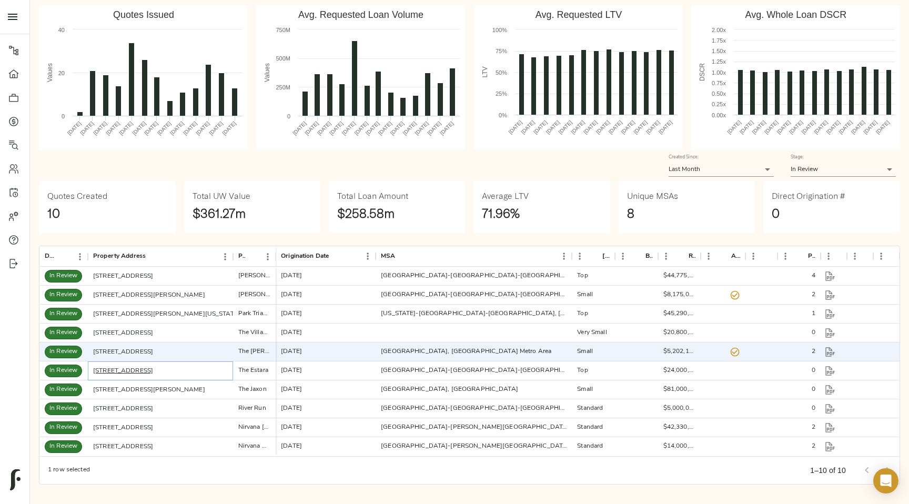
click at [136, 369] on link "11321 Woodmeadow Pkwy, Dallas, TX 75228" at bounding box center [123, 371] width 60 height 6
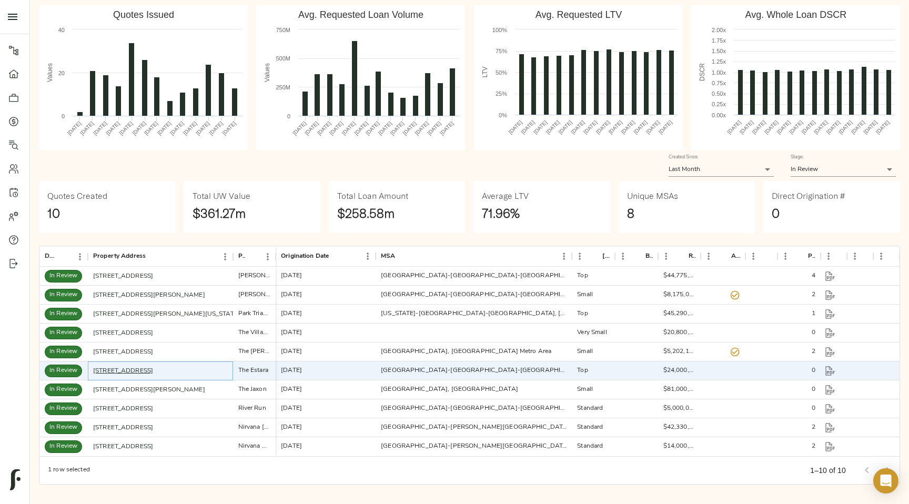
click at [153, 369] on link "11321 Woodmeadow Pkwy, Dallas, TX 75228" at bounding box center [123, 371] width 60 height 6
click at [176, 391] on link "401 Cyn Vlg Ln, Caldwell, ID 83607" at bounding box center [149, 390] width 112 height 6
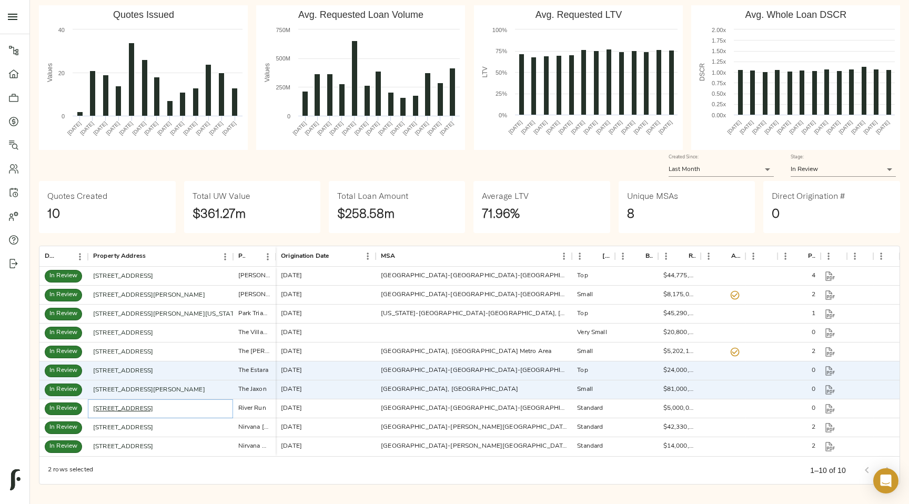
click at [153, 410] on link "1401 Medical Park Dr, Boulder City, NV 89005" at bounding box center [123, 409] width 60 height 6
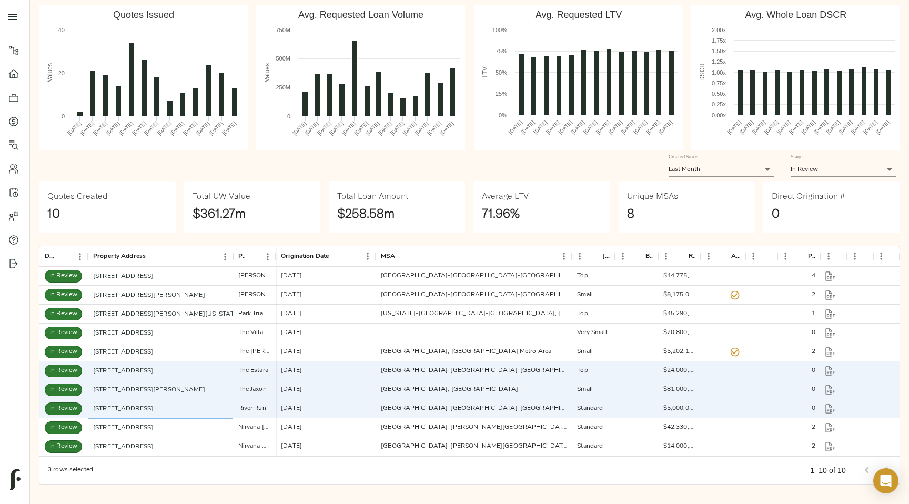
click at [153, 429] on link "5758 GA-85, Riverdale, GA 30274" at bounding box center [123, 427] width 60 height 6
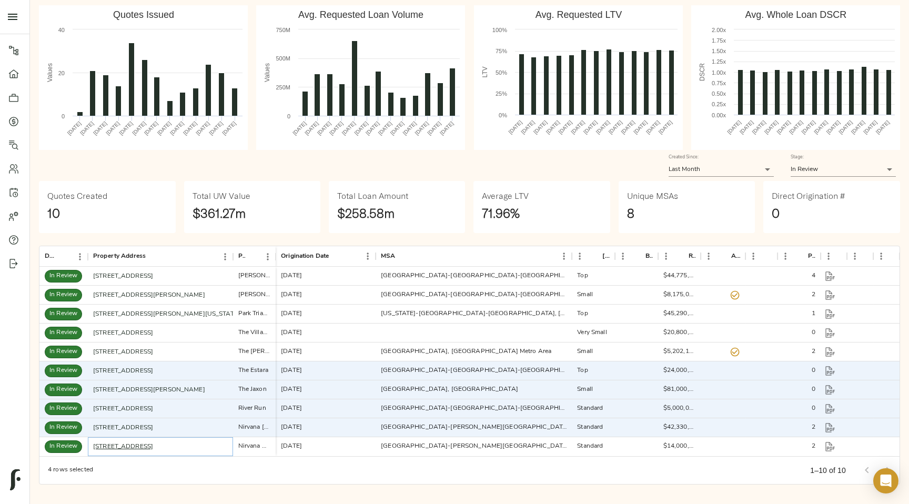
click at [153, 446] on link "[STREET_ADDRESS]" at bounding box center [123, 446] width 60 height 6
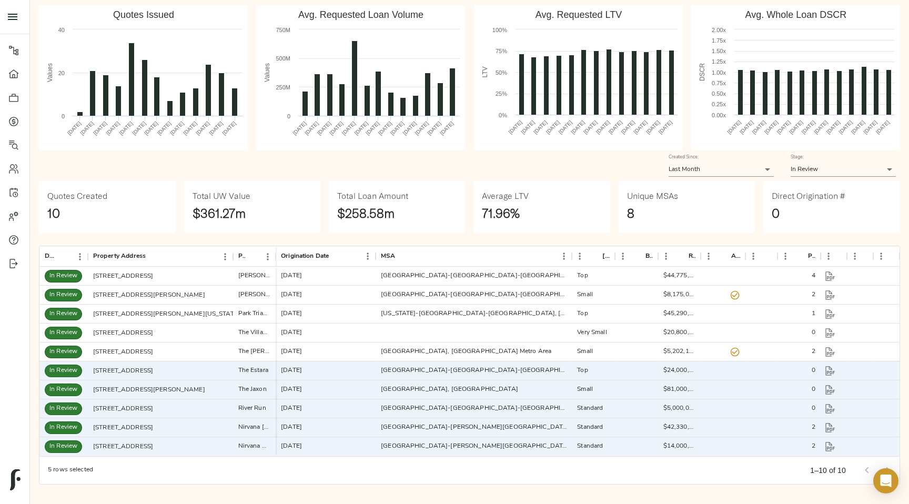
click at [857, 174] on body "Fulcrum Lending Pipeline Dashboard Portfolio Quotes Search Users Activity Accou…" at bounding box center [454, 217] width 909 height 573
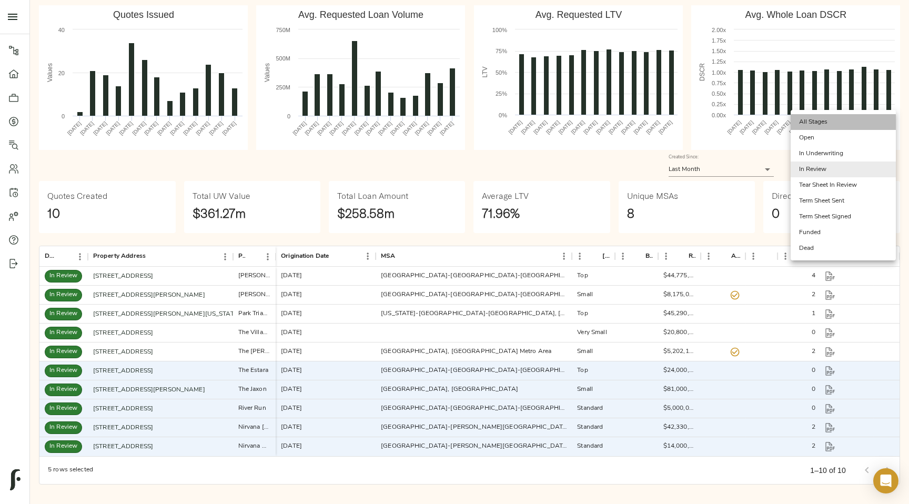
click at [857, 123] on li "All Stages" at bounding box center [842, 122] width 105 height 16
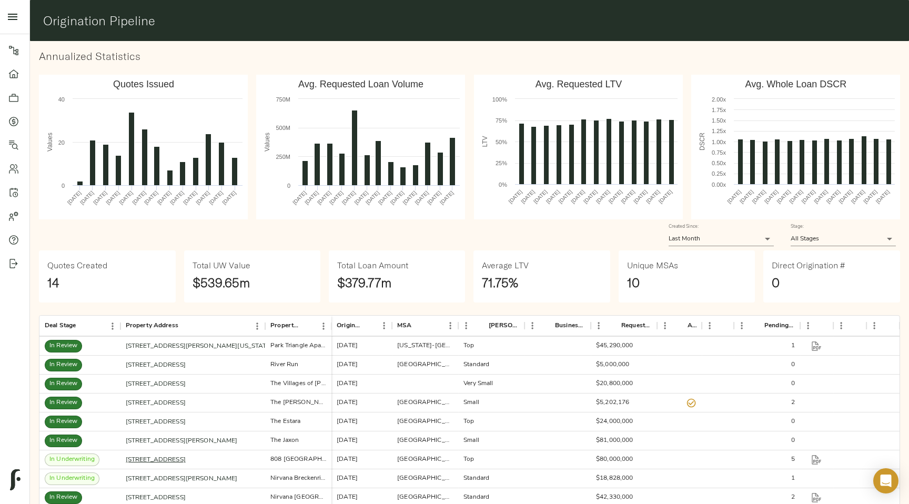
scroll to position [0, 0]
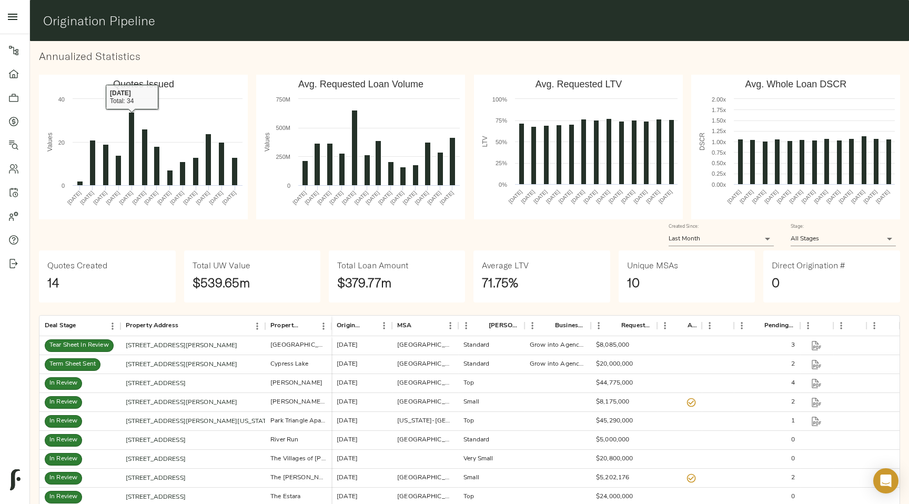
click at [17, 23] on button "open drawer" at bounding box center [12, 16] width 25 height 25
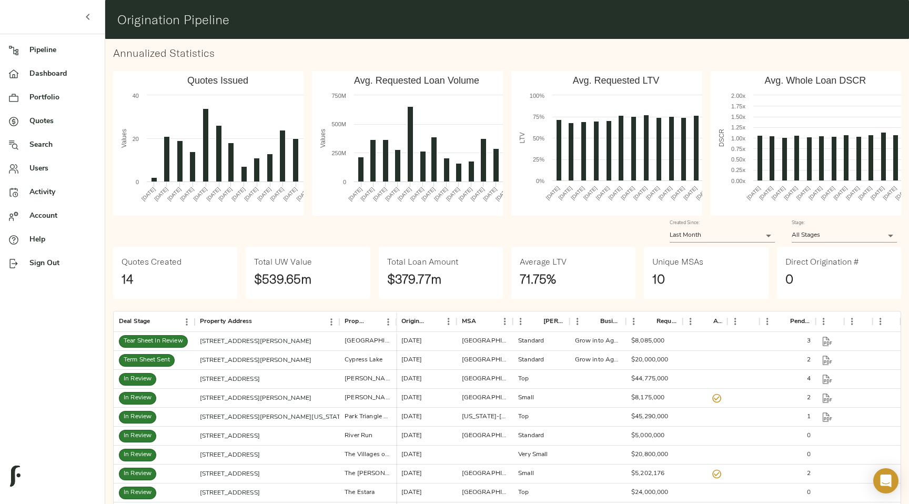
click at [27, 49] on div at bounding box center [18, 50] width 21 height 11
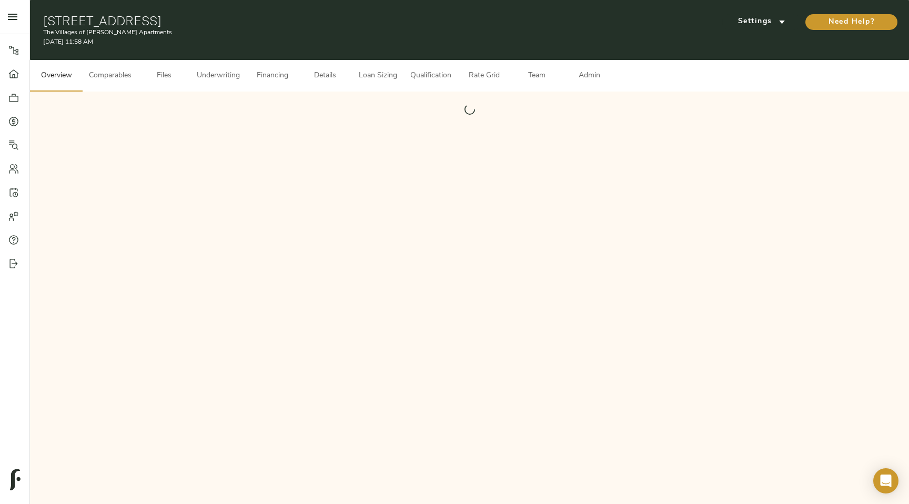
click at [600, 86] on button "Admin" at bounding box center [589, 76] width 53 height 32
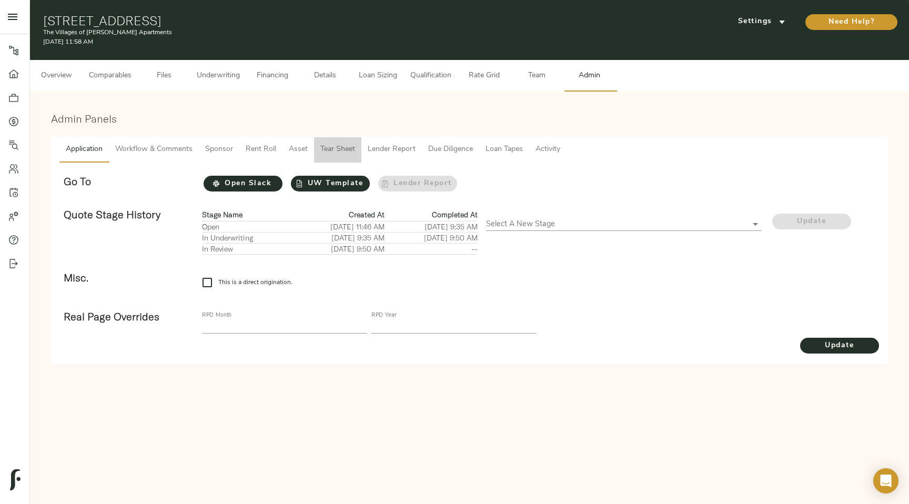
click at [348, 151] on span "Tear Sheet" at bounding box center [337, 149] width 35 height 13
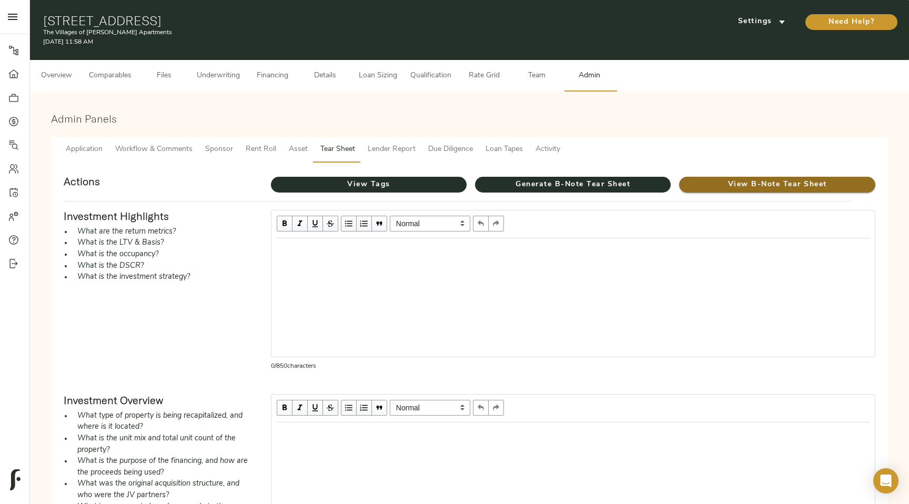
click at [742, 182] on span "View B-Note Tear Sheet" at bounding box center [777, 184] width 196 height 13
click at [776, 187] on span "View B-Note Tear Sheet" at bounding box center [777, 184] width 196 height 13
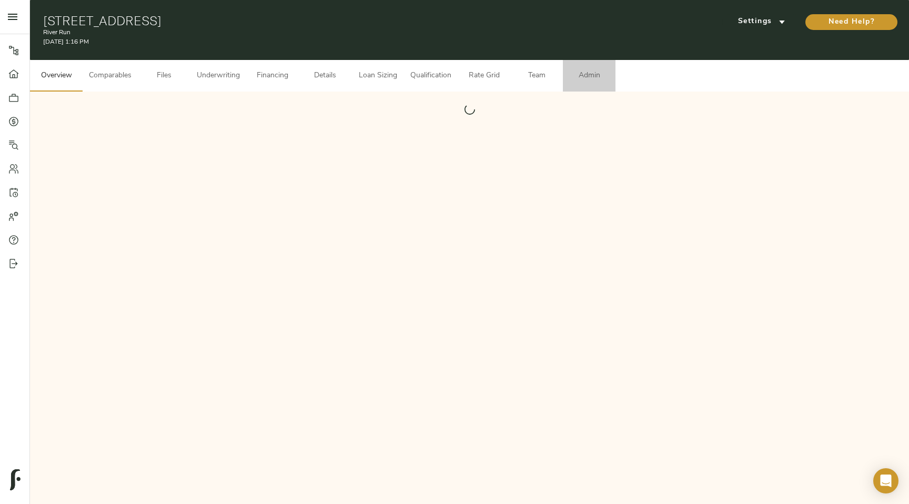
click at [590, 85] on button "Admin" at bounding box center [589, 76] width 53 height 32
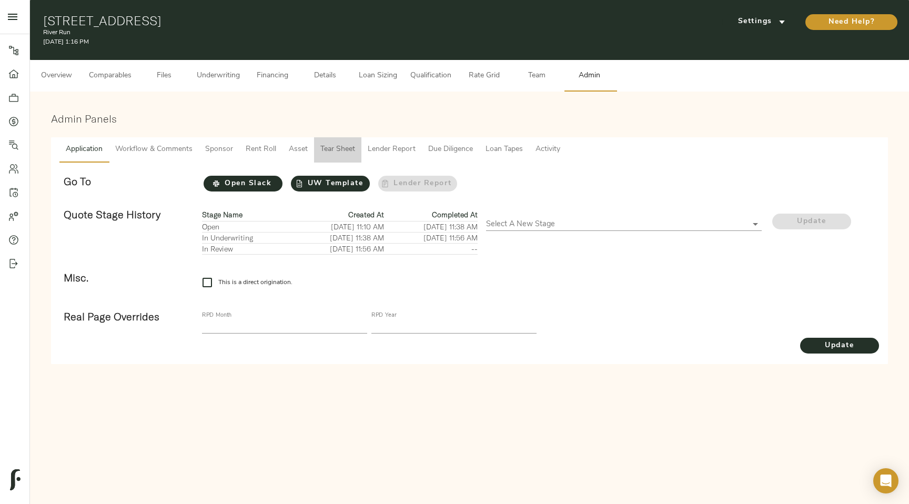
click at [340, 152] on span "Tear Sheet" at bounding box center [337, 149] width 35 height 13
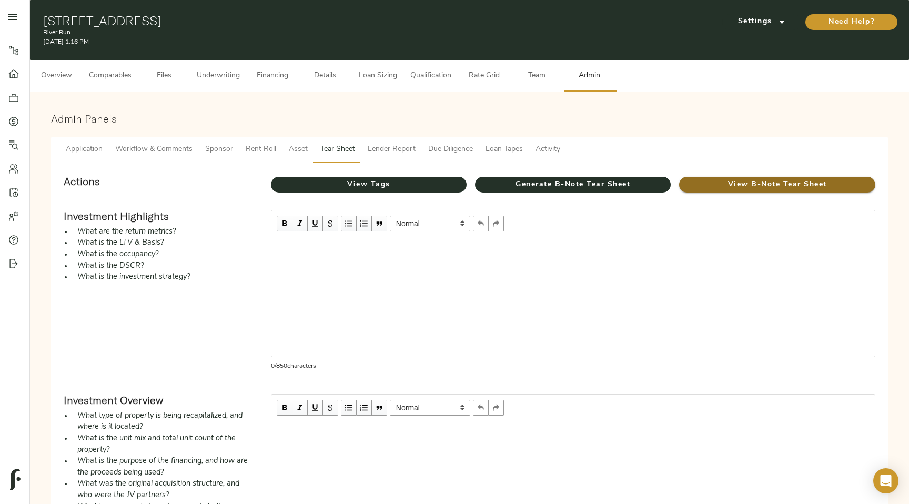
click at [807, 184] on span "View B-Note Tear Sheet" at bounding box center [777, 184] width 196 height 13
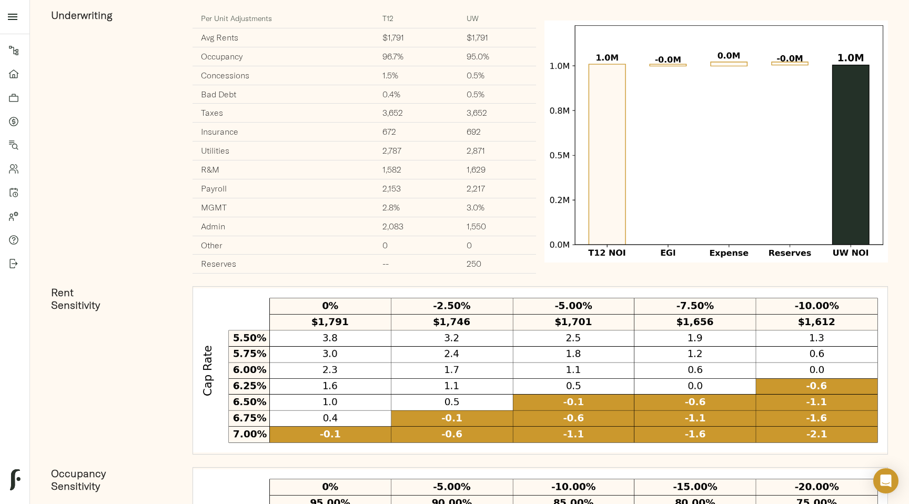
scroll to position [816, 0]
